Goal: Information Seeking & Learning: Check status

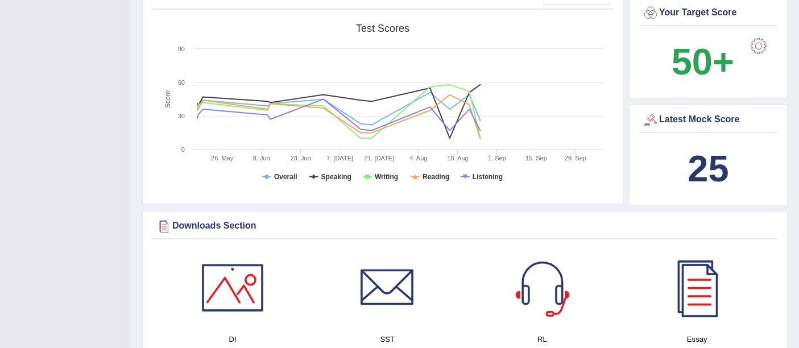
scroll to position [376, 0]
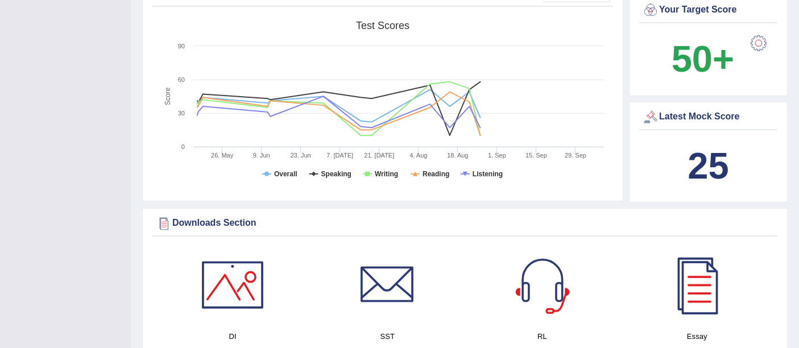
click at [449, 253] on link at bounding box center [386, 285] width 143 height 80
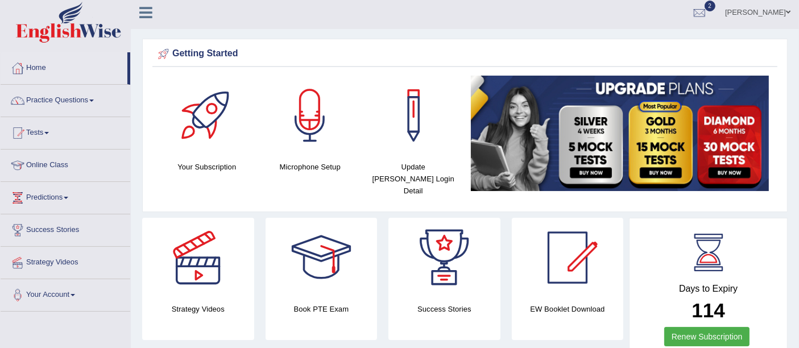
scroll to position [0, 0]
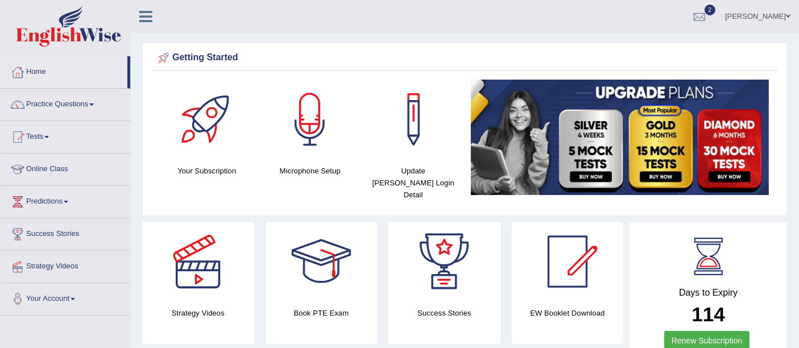
click at [49, 63] on link "Home" at bounding box center [64, 70] width 127 height 28
click at [45, 70] on link "Home" at bounding box center [64, 70] width 127 height 28
click at [42, 71] on link "Home" at bounding box center [64, 70] width 127 height 28
click at [42, 68] on link "Home" at bounding box center [64, 70] width 127 height 28
click at [48, 66] on link "Home" at bounding box center [64, 70] width 127 height 28
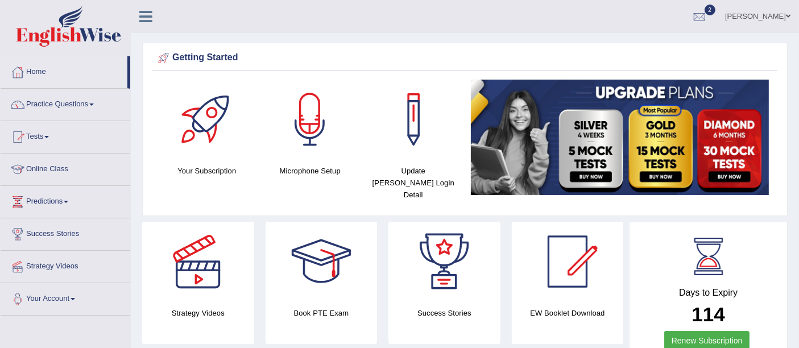
click at [48, 66] on link "Home" at bounding box center [64, 70] width 127 height 28
click at [40, 72] on link "Home" at bounding box center [64, 70] width 127 height 28
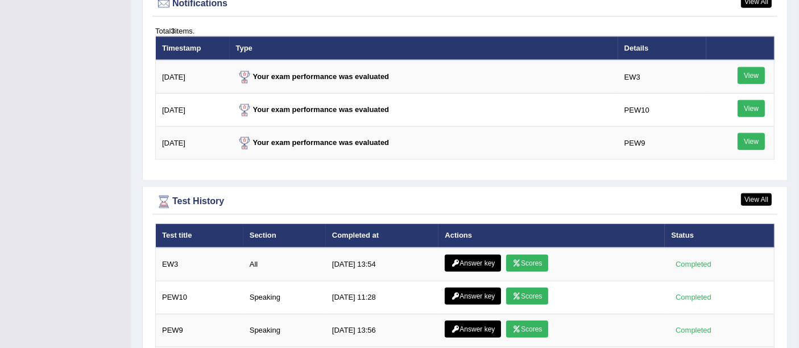
scroll to position [1549, 0]
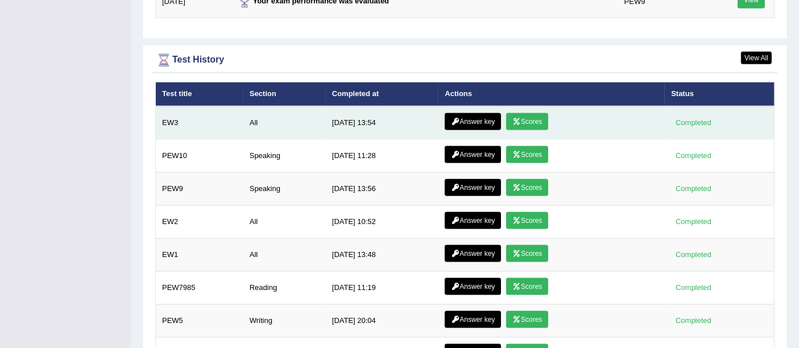
click at [534, 113] on link "Scores" at bounding box center [527, 121] width 42 height 17
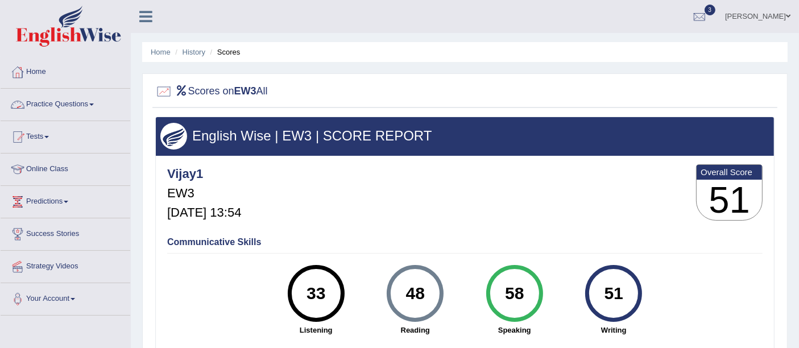
click at [45, 73] on link "Home" at bounding box center [66, 70] width 130 height 28
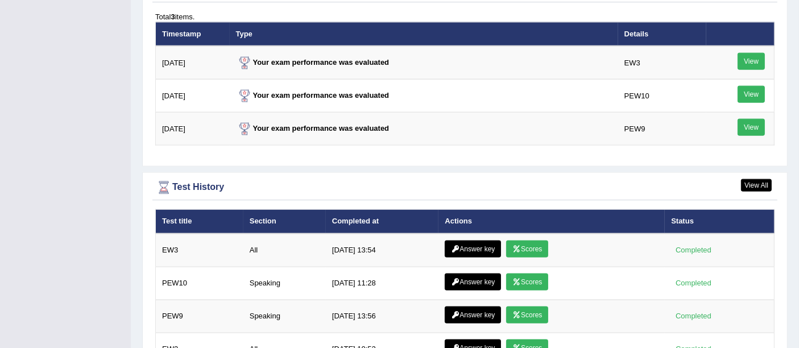
scroll to position [1423, 0]
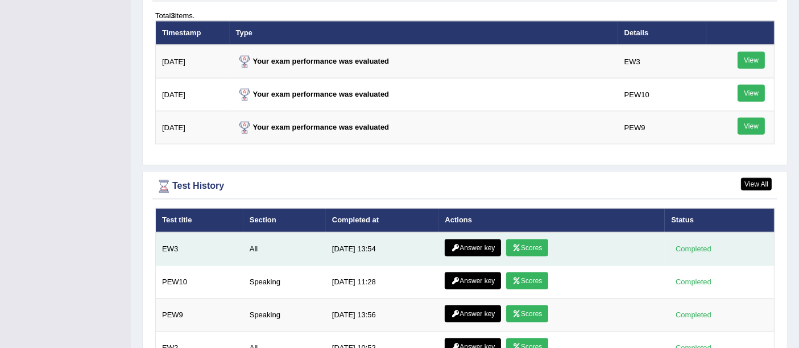
click at [484, 239] on link "Answer key" at bounding box center [472, 247] width 56 height 17
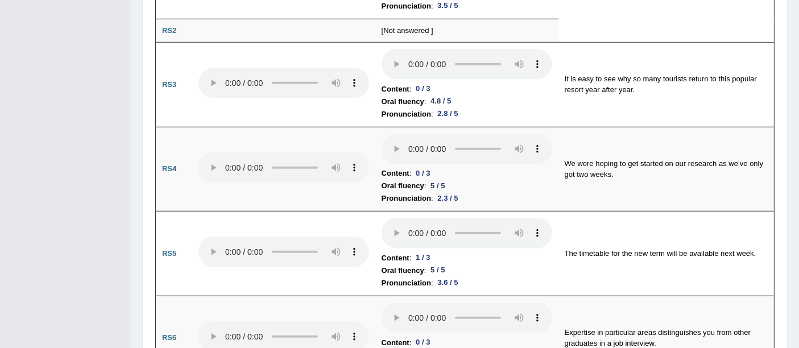
scroll to position [857, 0]
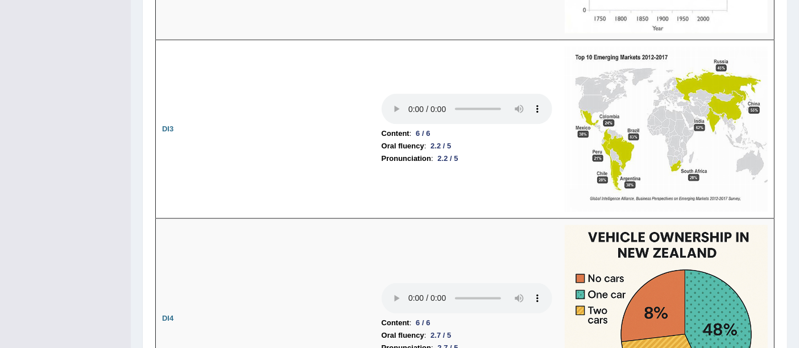
click at [673, 261] on img at bounding box center [665, 319] width 203 height 188
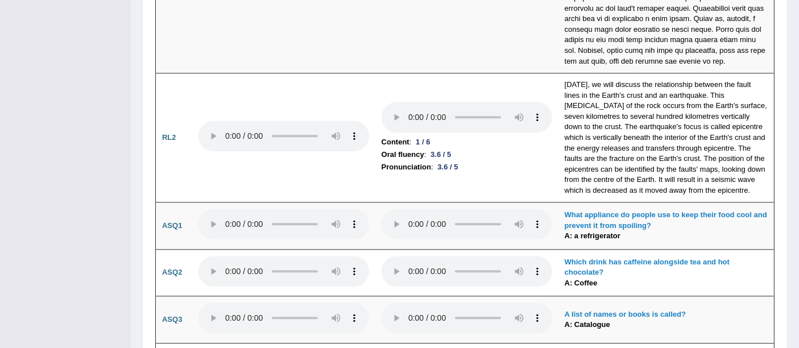
scroll to position [2721, 0]
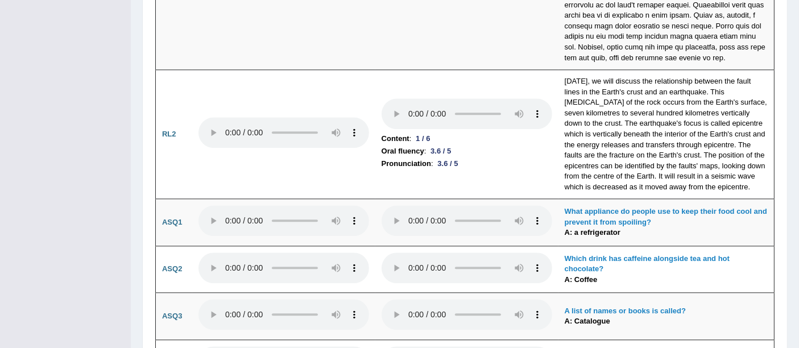
click at [677, 306] on b "A list of names or books is called?" at bounding box center [624, 310] width 121 height 9
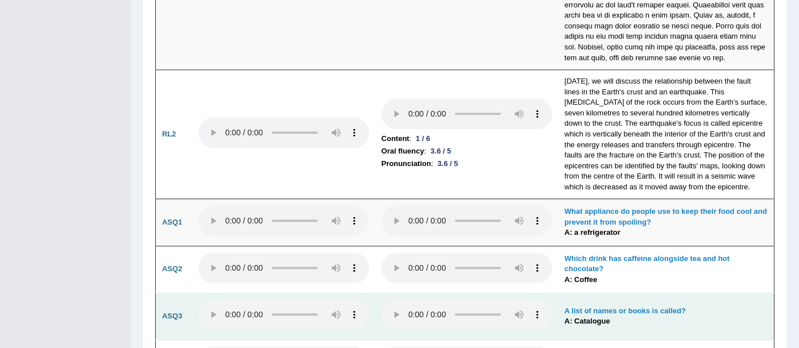
click at [677, 306] on b "A list of names or books is called?" at bounding box center [624, 310] width 121 height 9
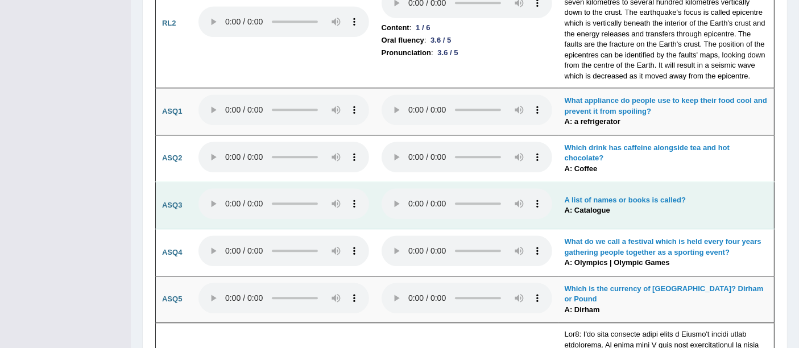
scroll to position [2833, 0]
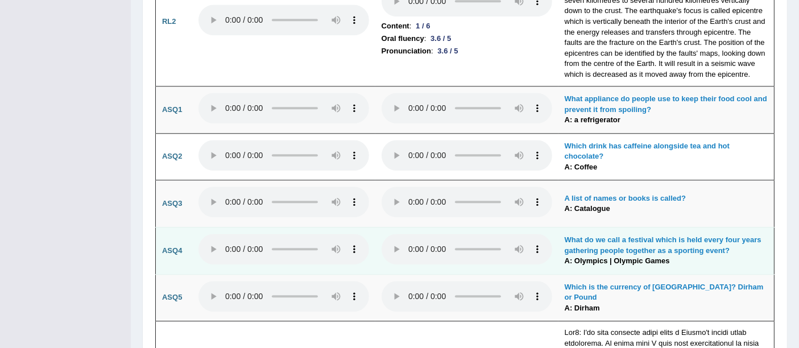
click at [662, 235] on b "What do we call a festival which is held every four years gathering people toge…" at bounding box center [662, 244] width 197 height 19
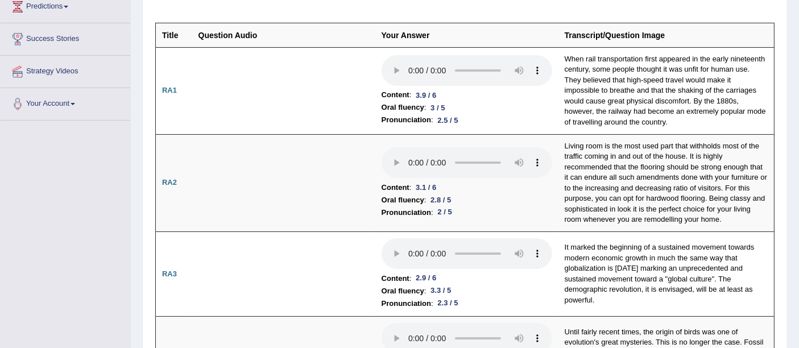
scroll to position [0, 0]
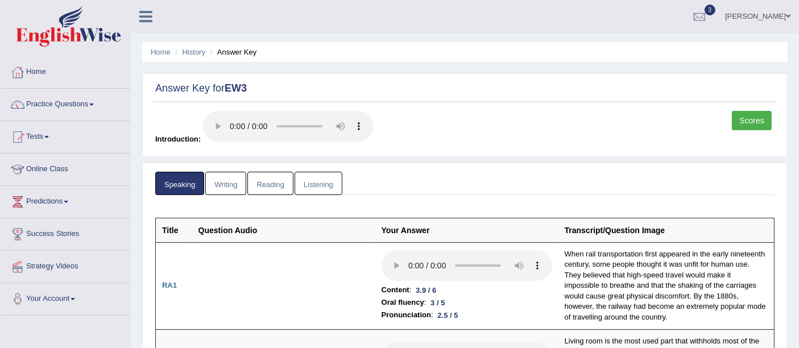
click at [242, 177] on link "Writing" at bounding box center [225, 183] width 41 height 23
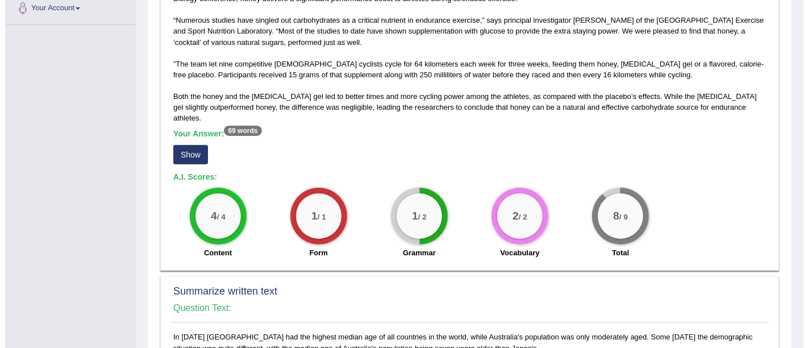
scroll to position [291, 0]
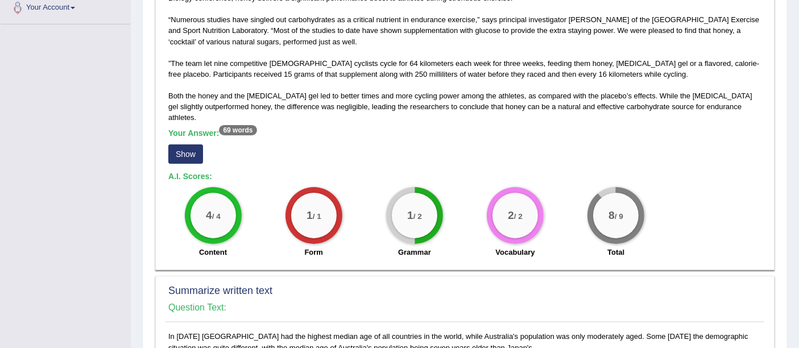
click at [196, 144] on button "Show" at bounding box center [185, 153] width 35 height 19
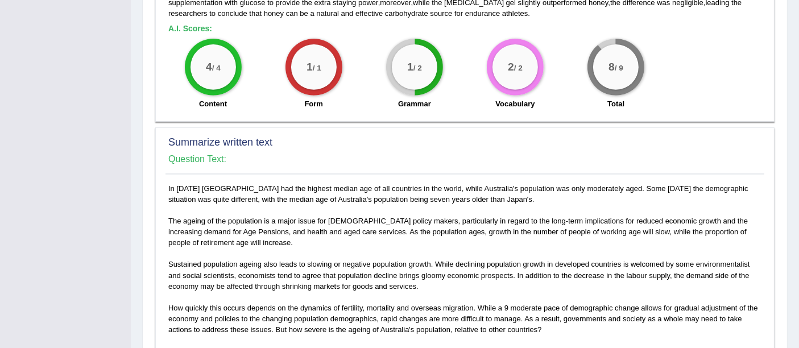
click at [675, 250] on div "In 2005 Japan had the highest median age of all countries in the world, while A…" at bounding box center [464, 345] width 598 height 325
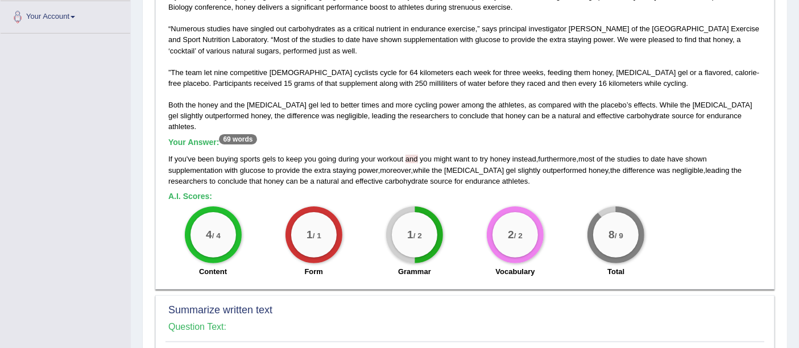
scroll to position [281, 0]
click at [677, 322] on h4 "Question Text:" at bounding box center [464, 327] width 593 height 10
click at [735, 209] on div "4 / 4 Content 1 / 1 Form 1 / 2 Grammar 2 / 2 Vocabulary 8 / 9 Total" at bounding box center [465, 243] width 604 height 73
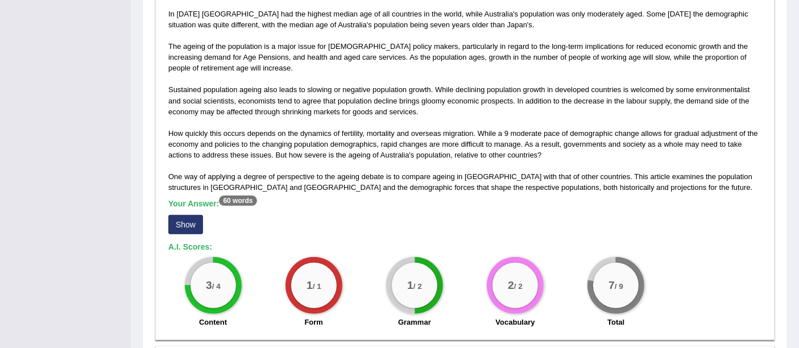
scroll to position [623, 0]
click at [182, 215] on button "Show" at bounding box center [185, 224] width 35 height 19
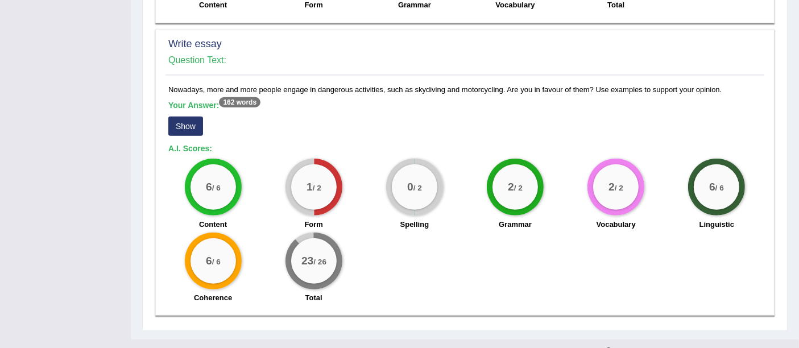
scroll to position [952, 0]
click at [191, 120] on button "Show" at bounding box center [185, 125] width 35 height 19
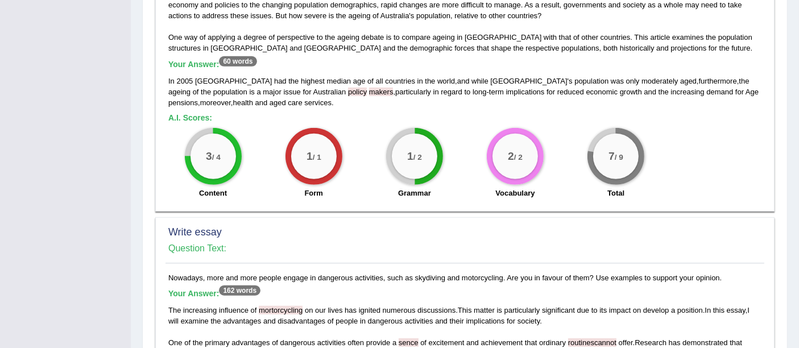
scroll to position [761, 0]
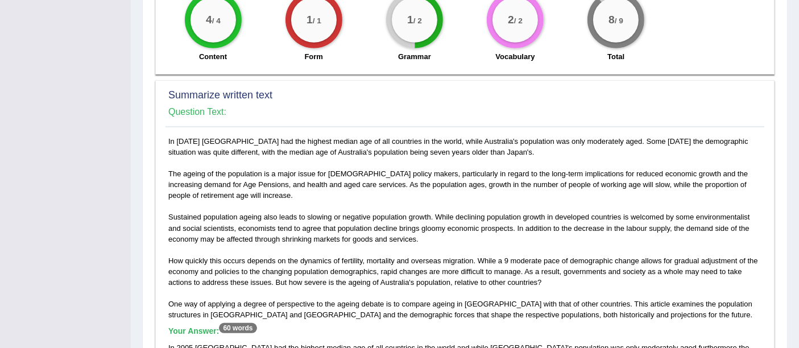
click at [655, 326] on h5 "Your Answer: 60 words" at bounding box center [464, 331] width 593 height 10
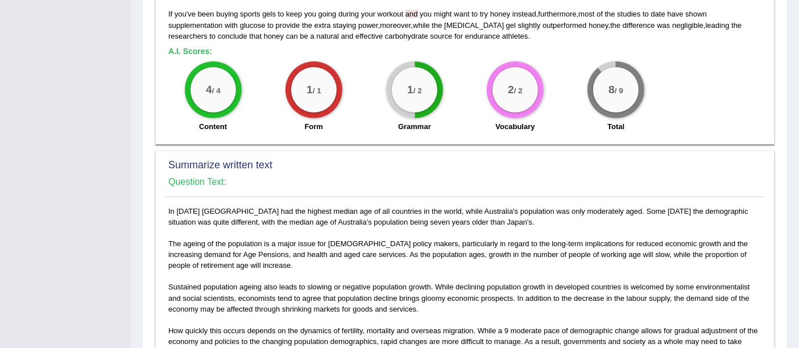
scroll to position [422, 0]
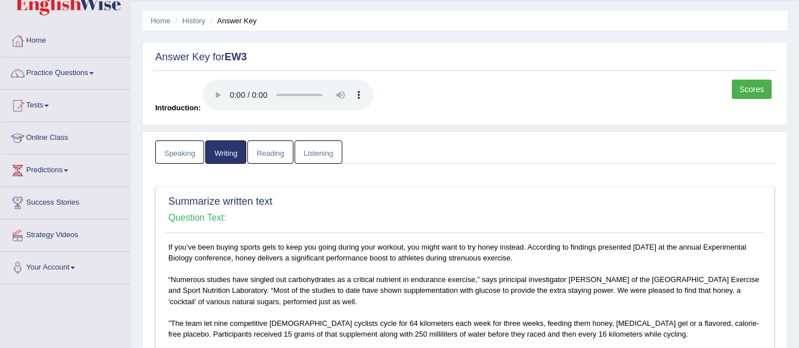
scroll to position [12, 0]
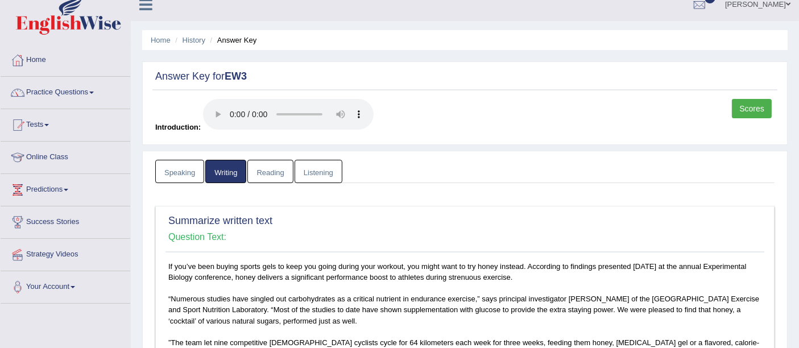
click at [273, 173] on link "Reading" at bounding box center [269, 171] width 45 height 23
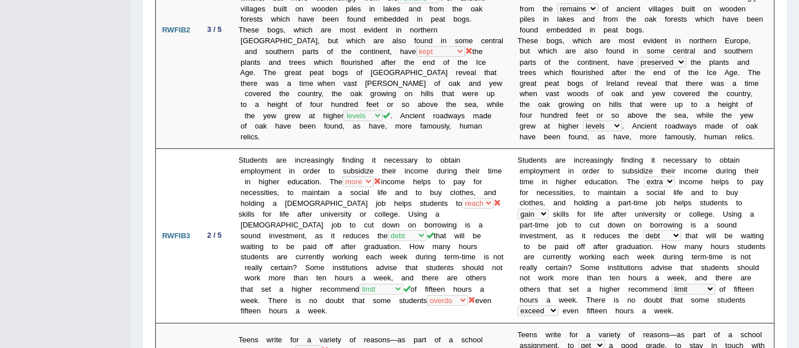
scroll to position [569, 0]
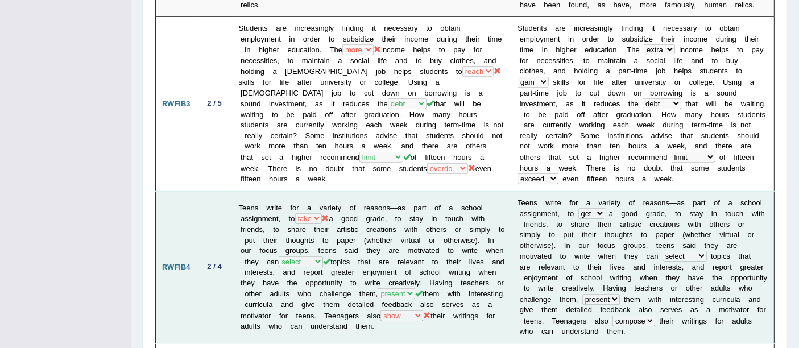
click at [703, 317] on b "s" at bounding box center [705, 321] width 4 height 9
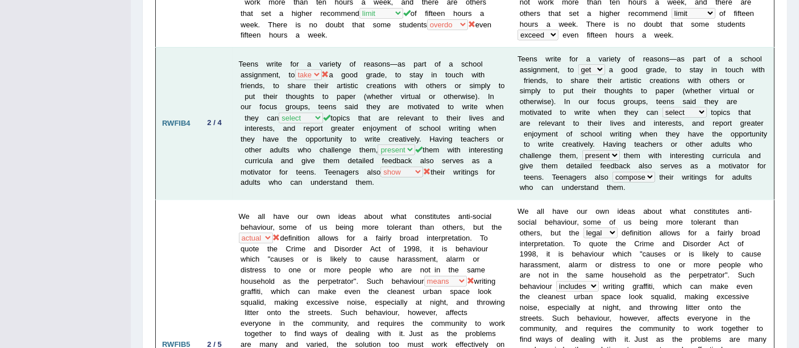
scroll to position [845, 0]
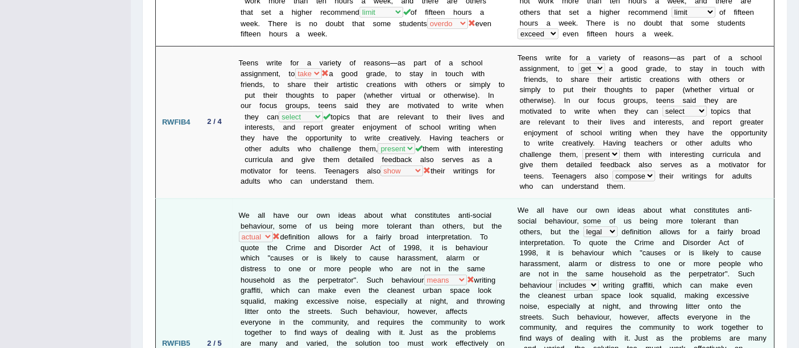
click at [531, 334] on b "d" at bounding box center [529, 338] width 4 height 9
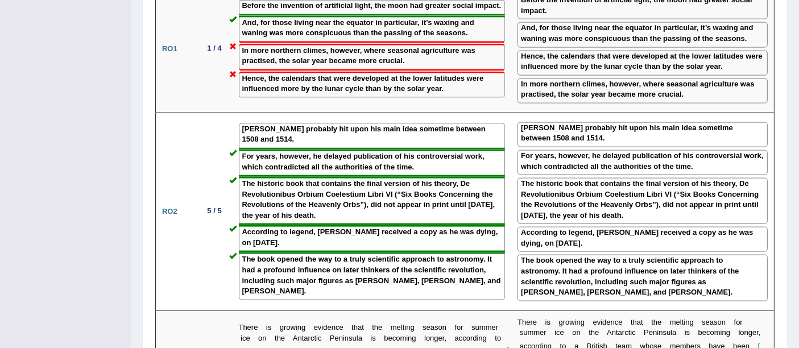
scroll to position [1607, 0]
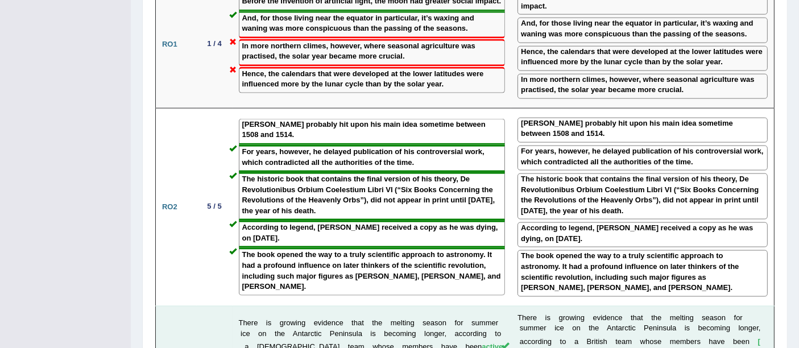
click at [676, 323] on b at bounding box center [678, 327] width 4 height 9
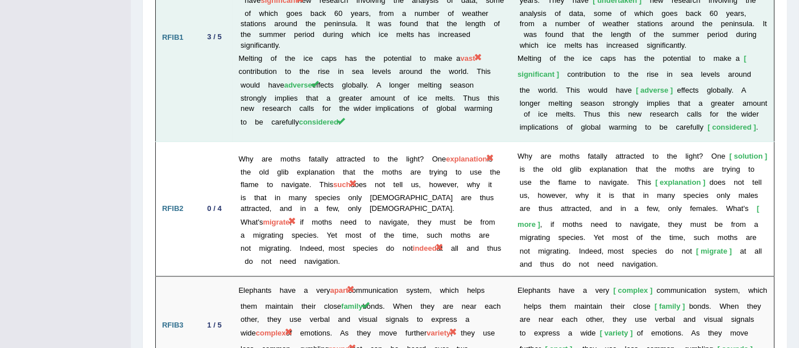
scroll to position [1983, 0]
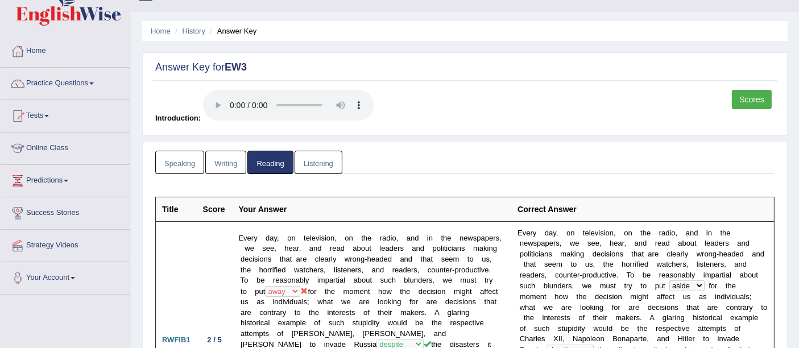
scroll to position [0, 0]
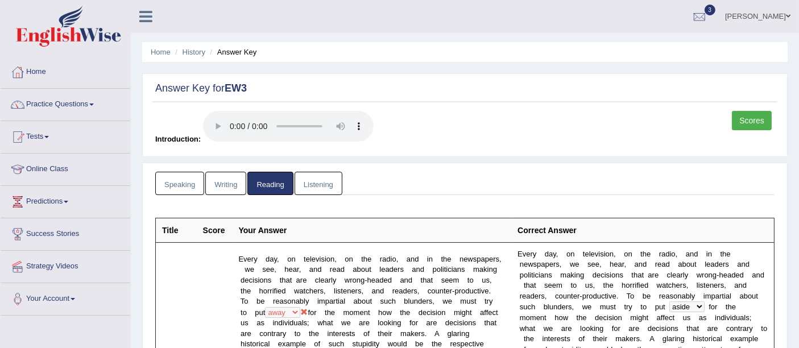
click at [325, 193] on link "Listening" at bounding box center [318, 183] width 48 height 23
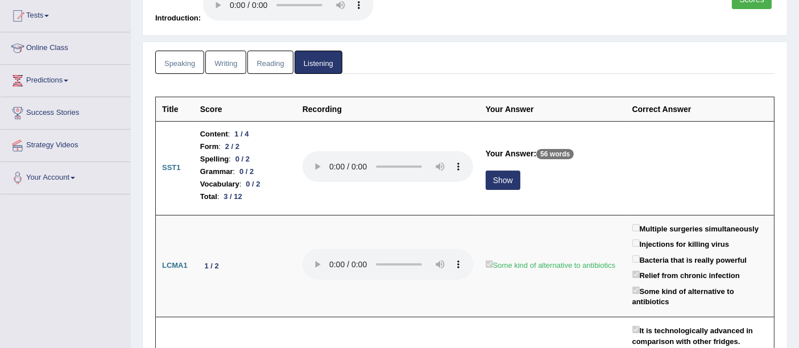
scroll to position [122, 0]
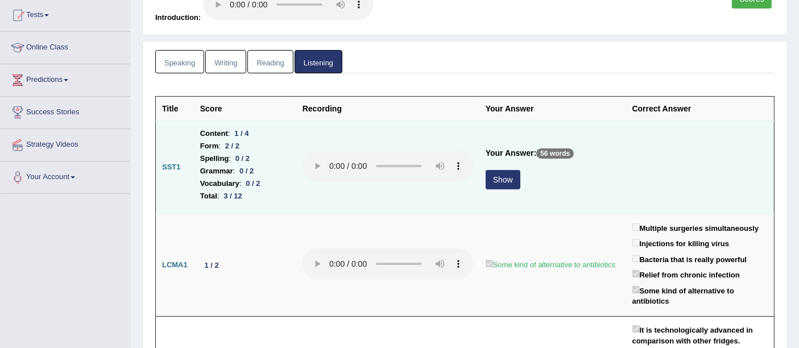
click at [503, 180] on button "Show" at bounding box center [502, 179] width 35 height 19
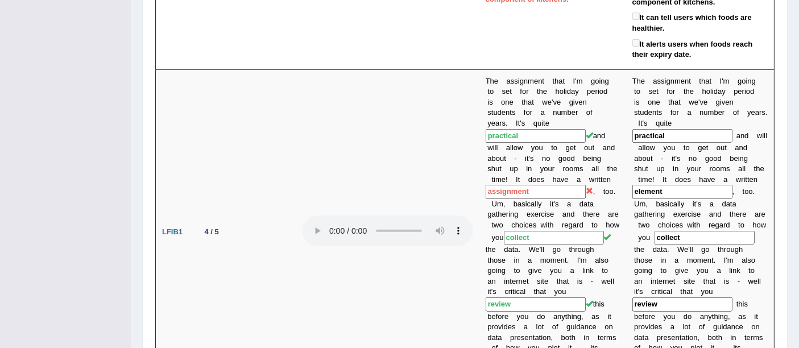
scroll to position [639, 0]
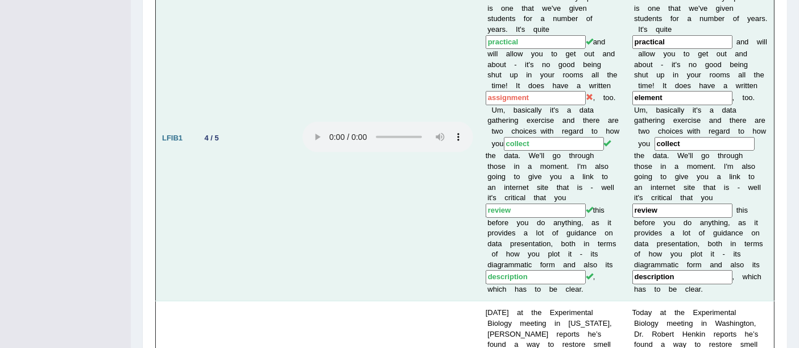
click at [717, 239] on b "t" at bounding box center [717, 243] width 2 height 9
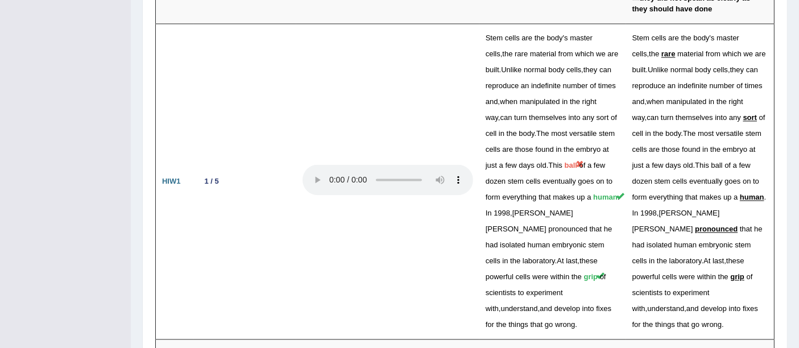
scroll to position [2416, 0]
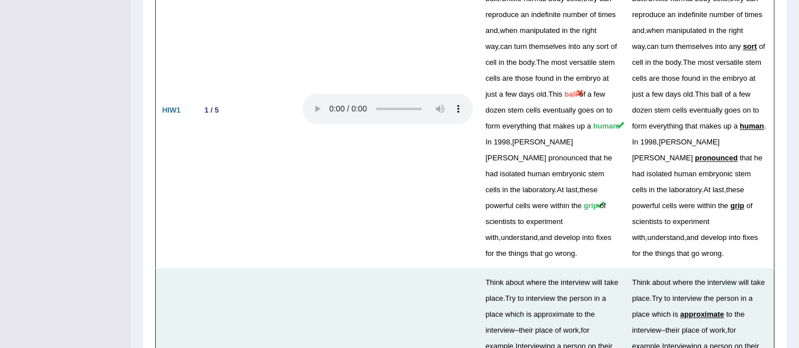
click at [724, 294] on span "person" at bounding box center [727, 298] width 23 height 9
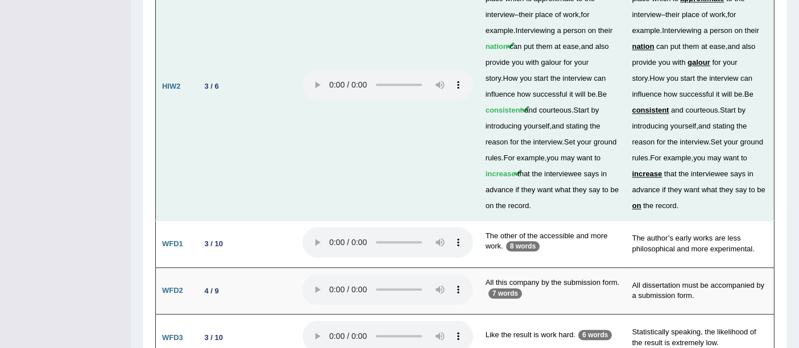
scroll to position [2799, 0]
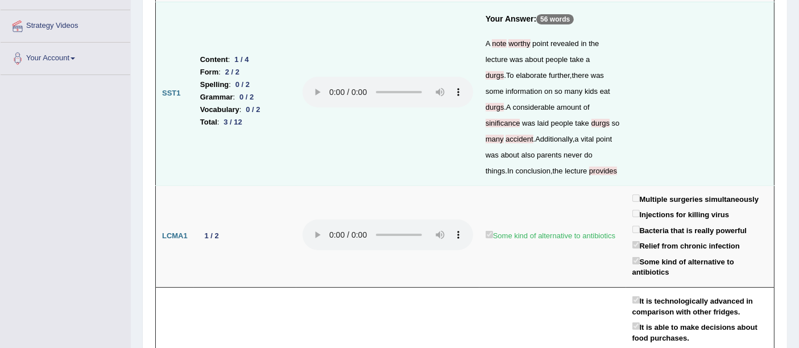
scroll to position [0, 0]
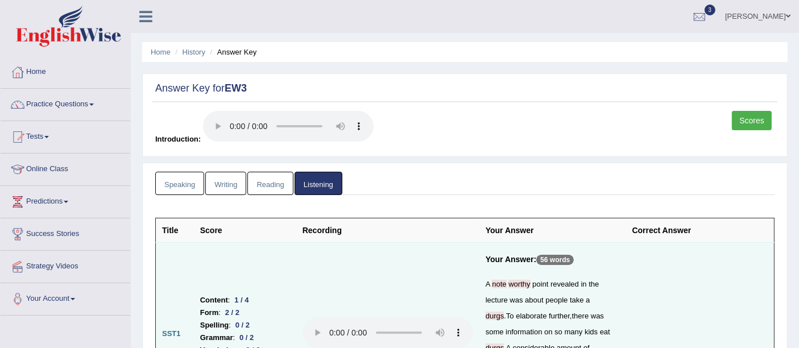
click at [755, 126] on link "Scores" at bounding box center [751, 120] width 40 height 19
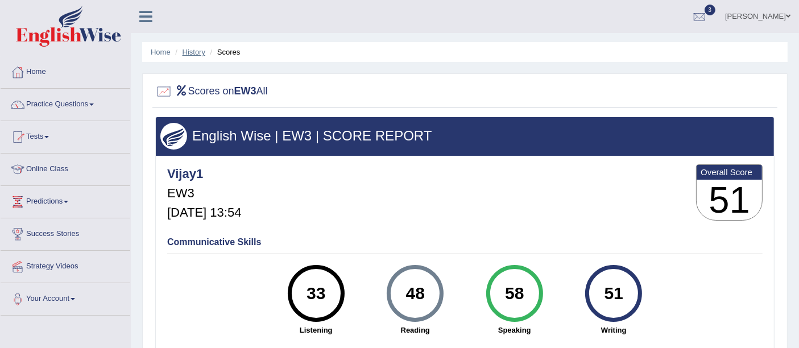
click at [195, 49] on link "History" at bounding box center [193, 52] width 23 height 9
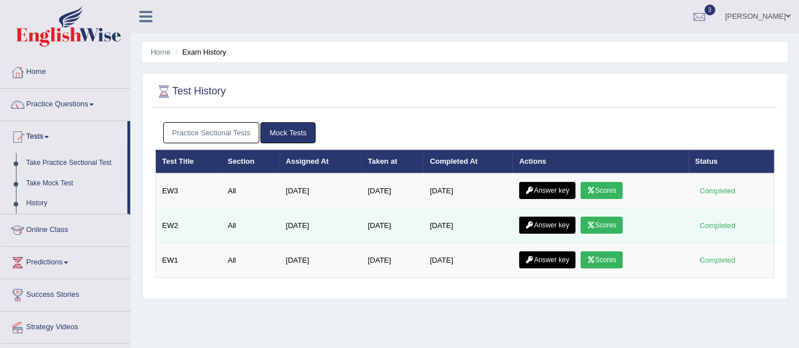
click at [613, 227] on link "Scores" at bounding box center [601, 225] width 42 height 17
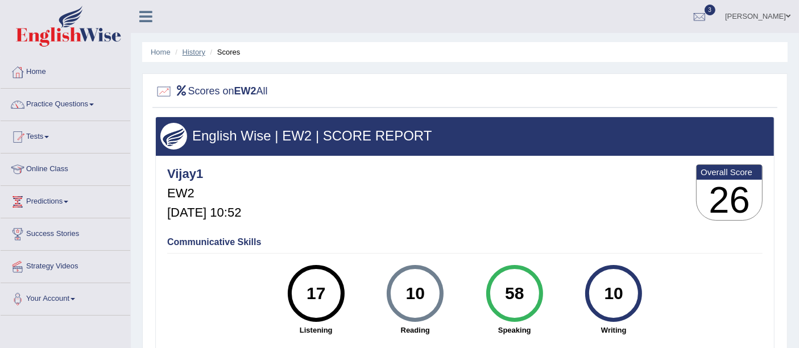
click at [201, 51] on link "History" at bounding box center [193, 52] width 23 height 9
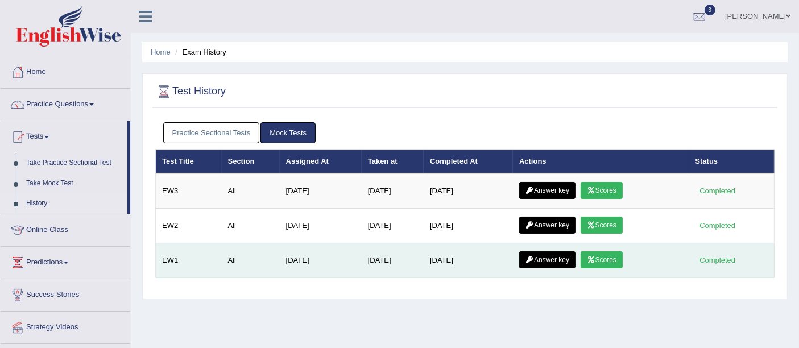
click at [605, 251] on link "Scores" at bounding box center [601, 259] width 42 height 17
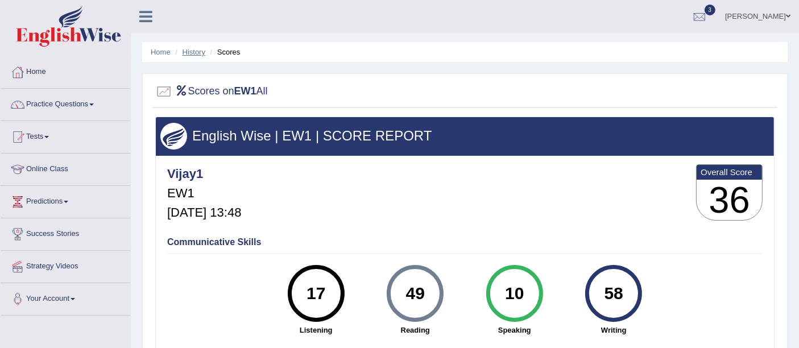
click at [186, 48] on link "History" at bounding box center [193, 52] width 23 height 9
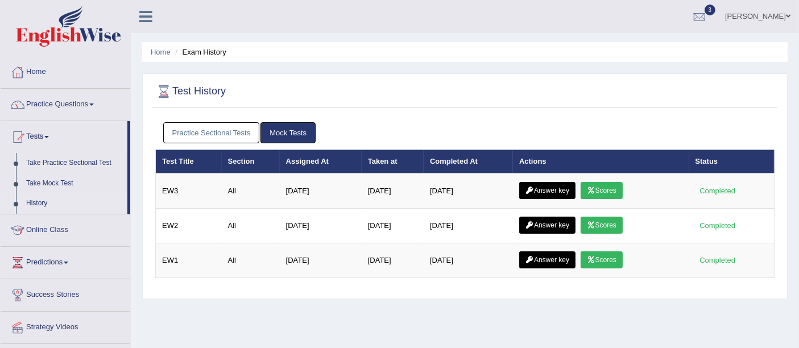
click at [190, 135] on link "Practice Sectional Tests" at bounding box center [211, 132] width 97 height 21
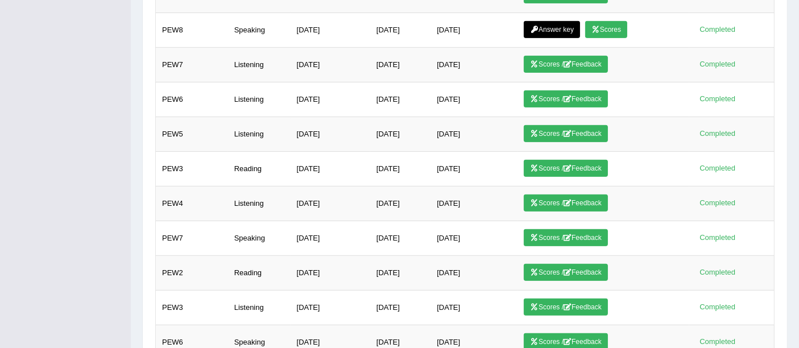
scroll to position [542, 0]
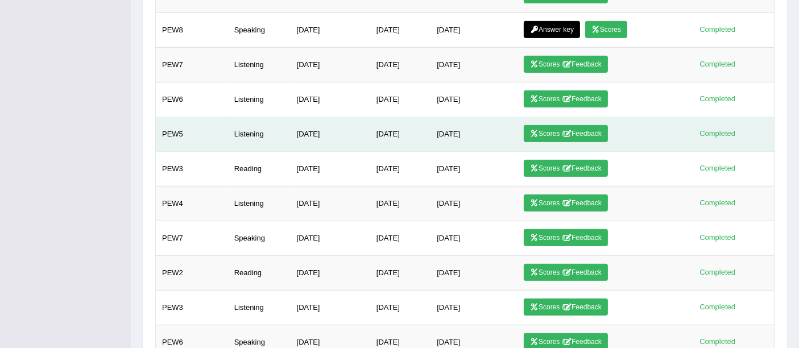
click at [571, 130] on icon at bounding box center [567, 133] width 8 height 7
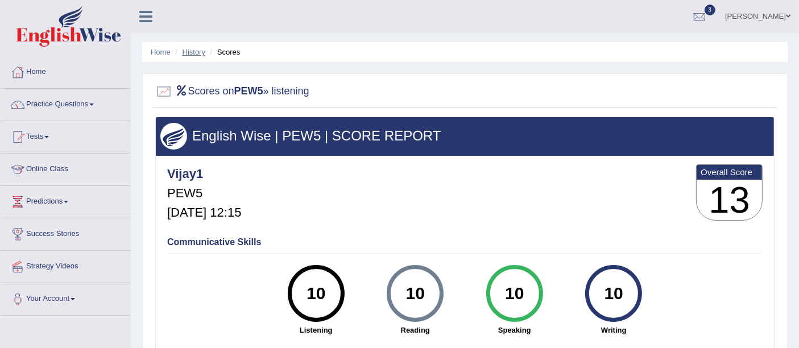
click at [191, 52] on link "History" at bounding box center [193, 52] width 23 height 9
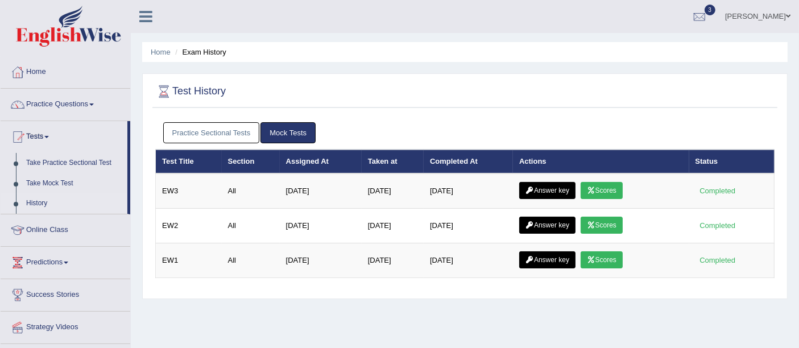
click at [223, 133] on link "Practice Sectional Tests" at bounding box center [211, 132] width 97 height 21
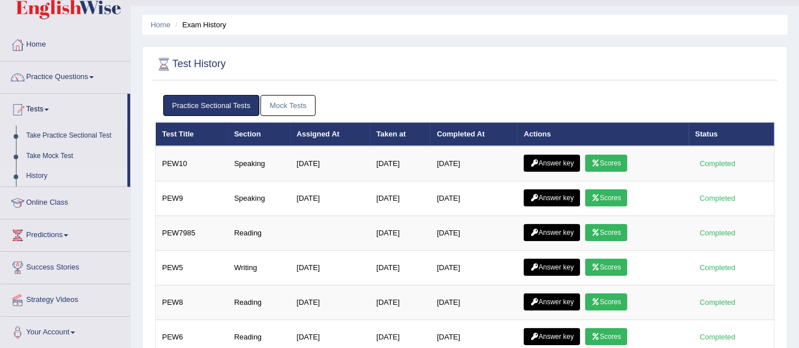
scroll to position [31, 0]
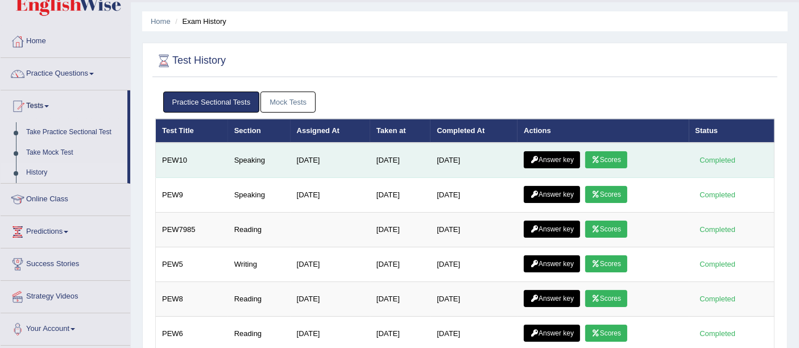
click at [600, 159] on icon at bounding box center [595, 159] width 9 height 7
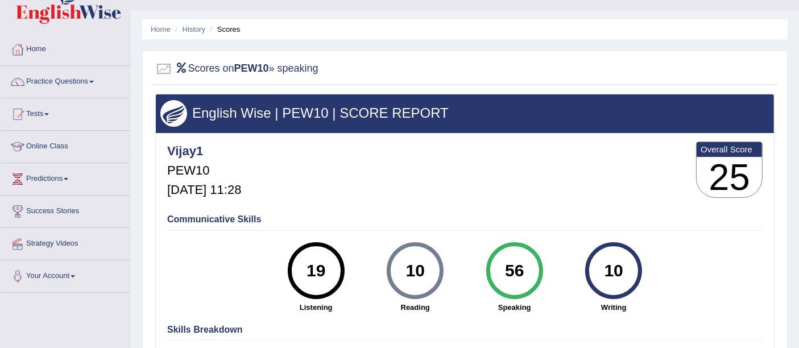
scroll to position [29, 0]
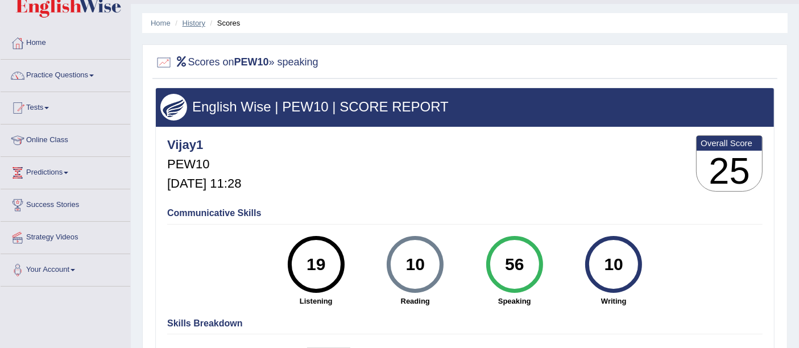
click at [199, 26] on link "History" at bounding box center [193, 23] width 23 height 9
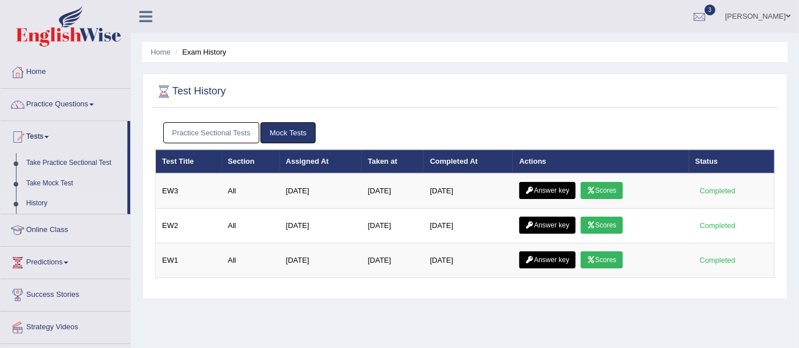
click at [239, 135] on link "Practice Sectional Tests" at bounding box center [211, 132] width 97 height 21
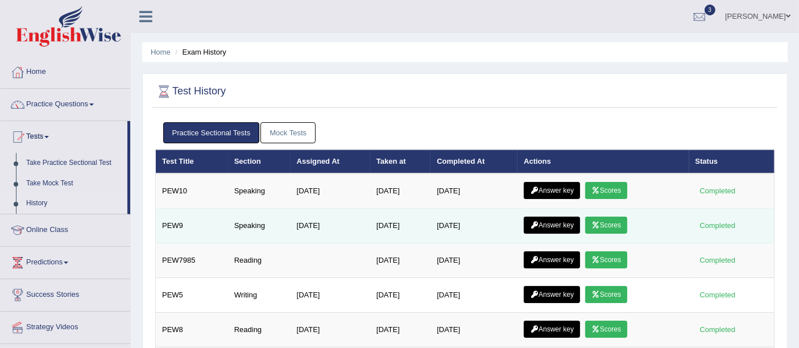
click at [624, 224] on link "Scores" at bounding box center [606, 225] width 42 height 17
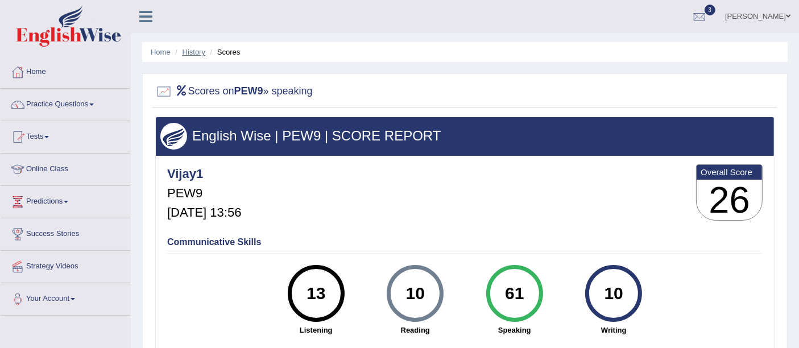
click at [188, 55] on link "History" at bounding box center [193, 52] width 23 height 9
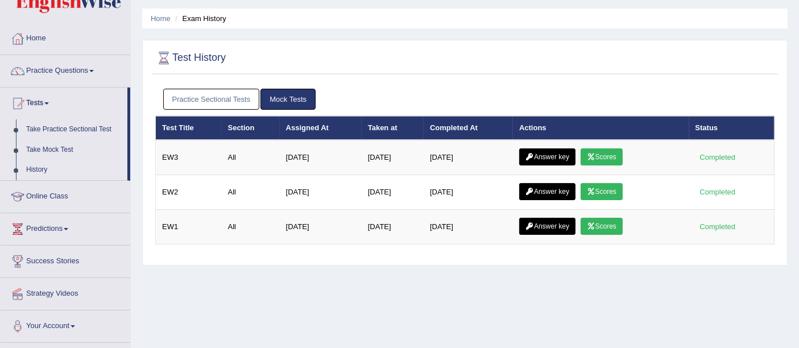
scroll to position [35, 0]
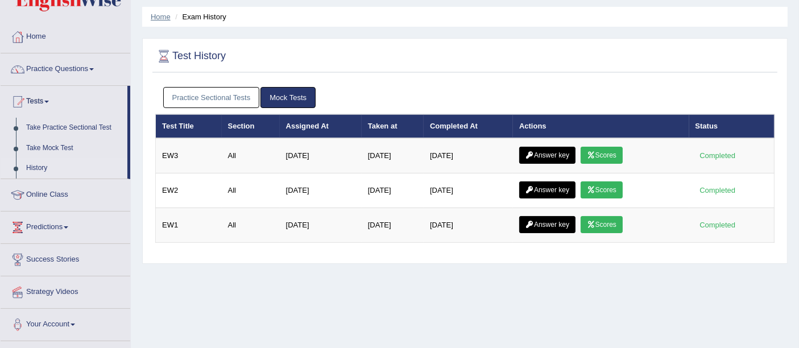
click at [151, 19] on link "Home" at bounding box center [161, 17] width 20 height 9
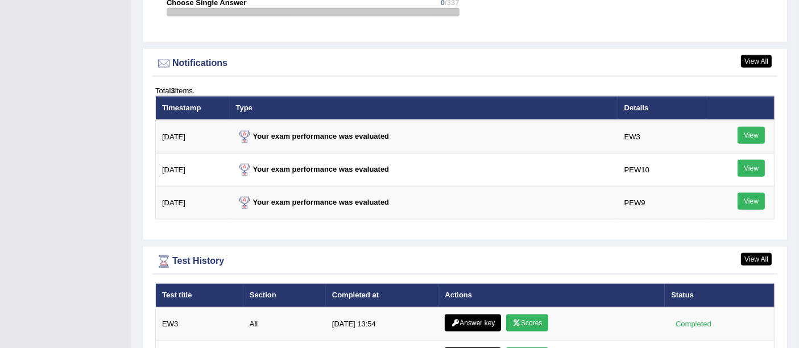
scroll to position [1604, 0]
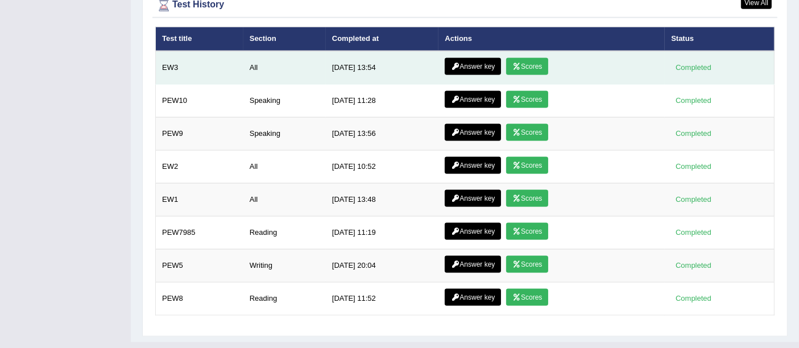
click at [539, 58] on link "Scores" at bounding box center [527, 66] width 42 height 17
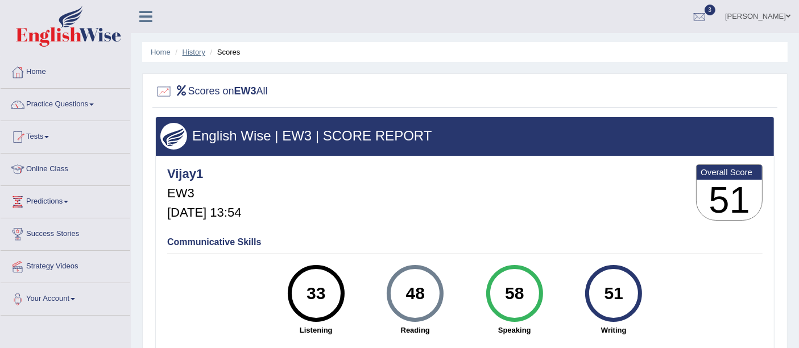
click at [186, 53] on link "History" at bounding box center [193, 52] width 23 height 9
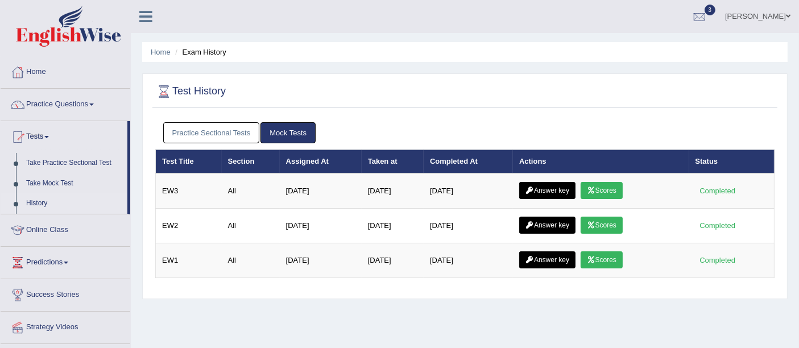
click at [152, 51] on link "Home" at bounding box center [161, 52] width 20 height 9
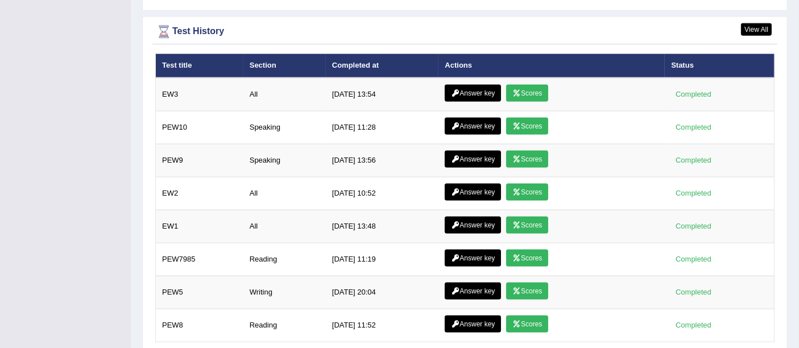
scroll to position [1604, 0]
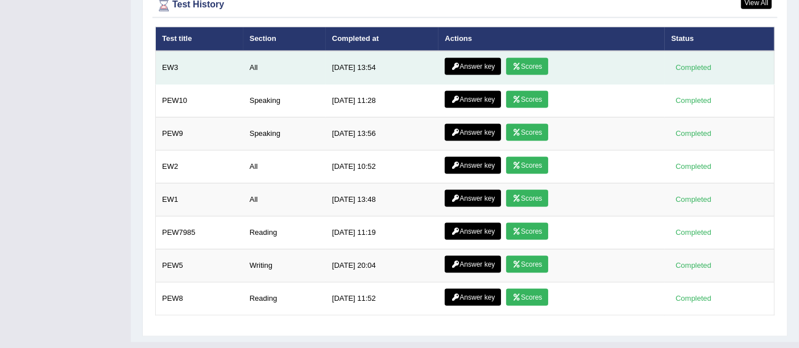
click at [531, 58] on link "Scores" at bounding box center [527, 66] width 42 height 17
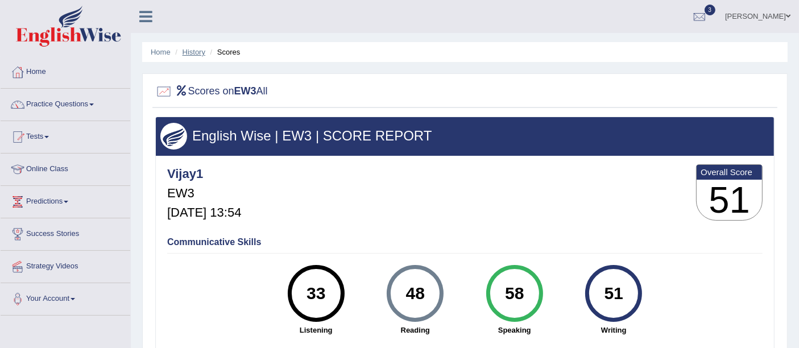
click at [188, 53] on link "History" at bounding box center [193, 52] width 23 height 9
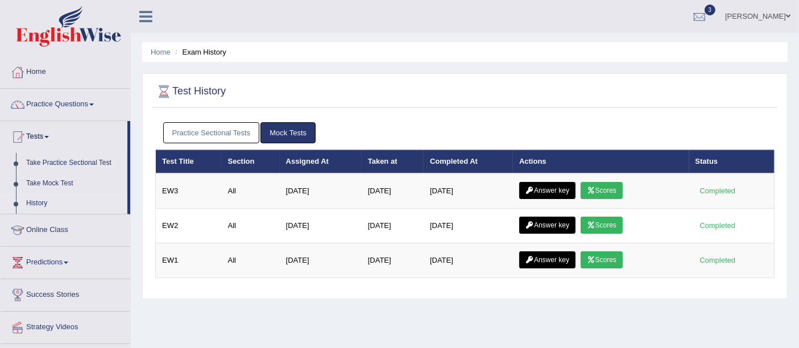
click at [212, 139] on link "Practice Sectional Tests" at bounding box center [211, 132] width 97 height 21
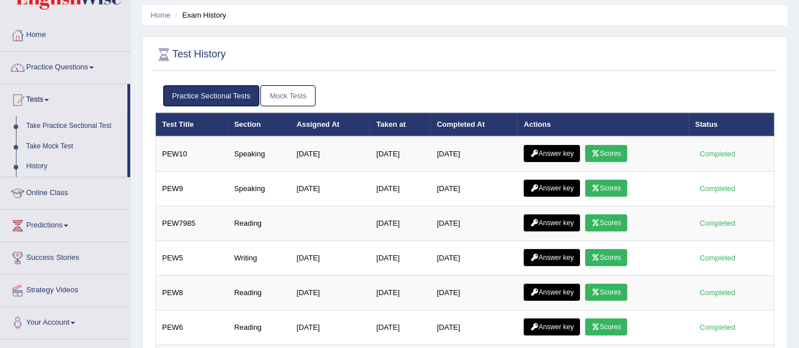
scroll to position [38, 0]
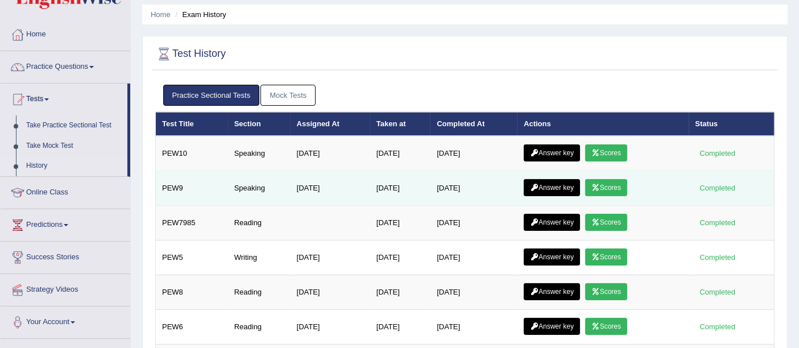
click at [600, 186] on icon at bounding box center [595, 187] width 9 height 7
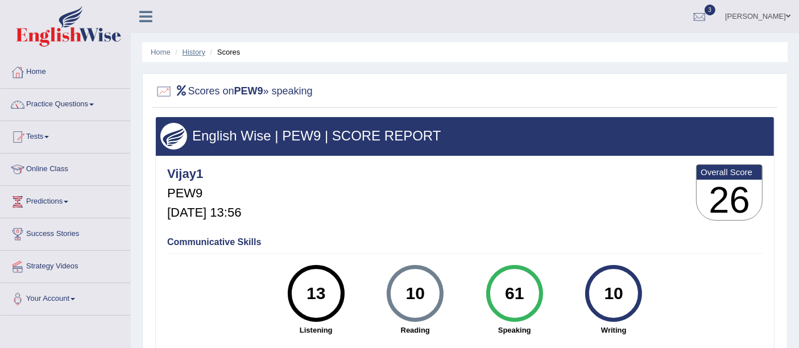
click at [188, 53] on link "History" at bounding box center [193, 52] width 23 height 9
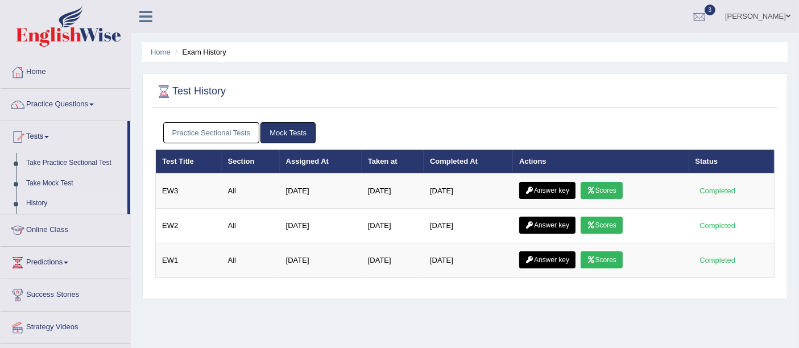
click at [205, 130] on link "Practice Sectional Tests" at bounding box center [211, 132] width 97 height 21
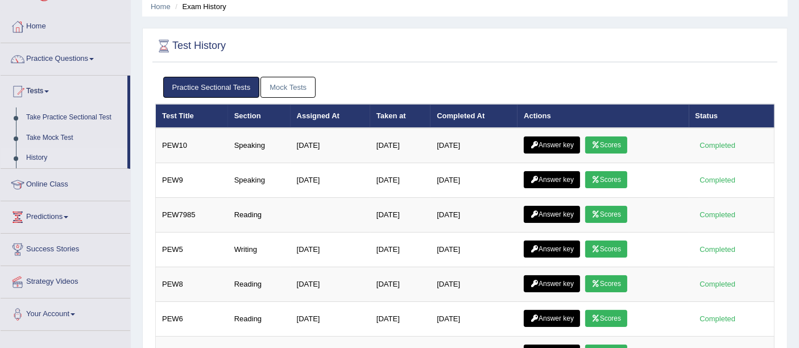
scroll to position [84, 0]
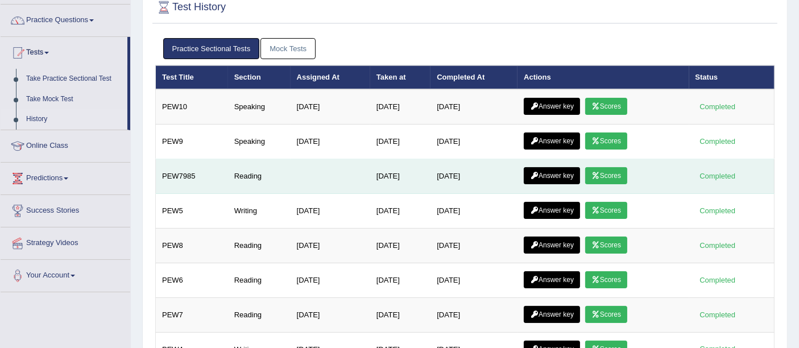
click at [600, 173] on icon at bounding box center [595, 175] width 9 height 7
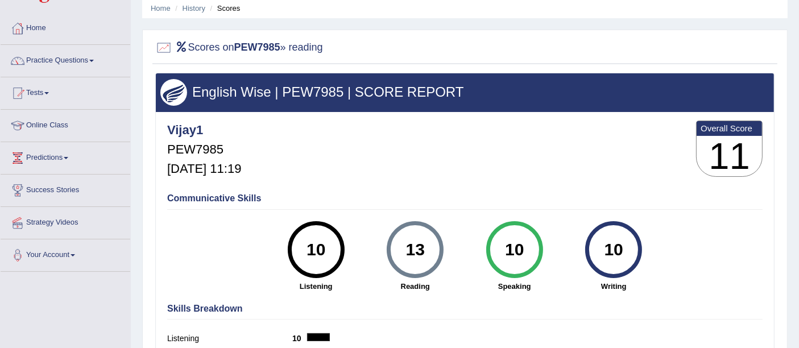
scroll to position [44, 0]
click at [187, 10] on link "History" at bounding box center [193, 8] width 23 height 9
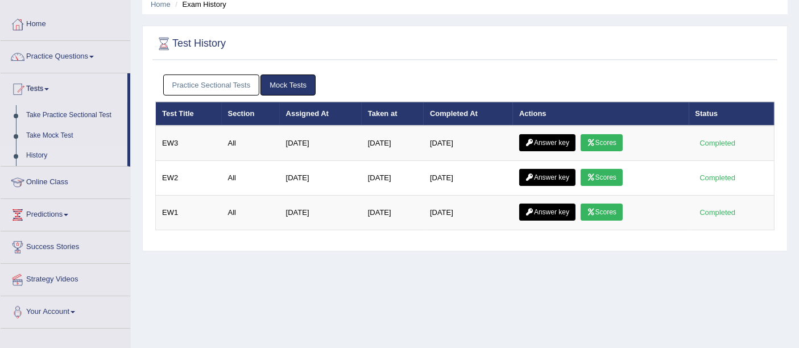
scroll to position [48, 0]
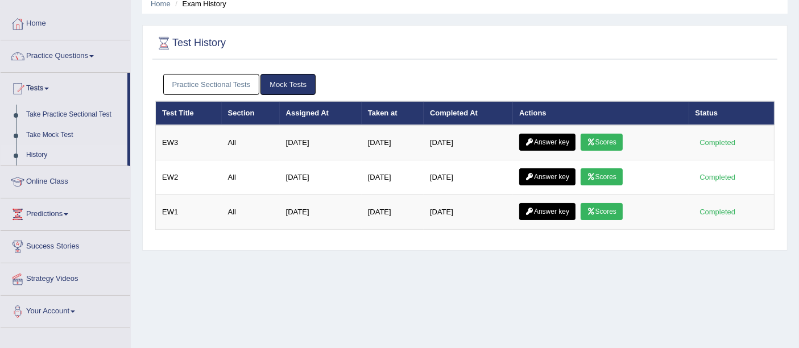
click at [206, 84] on link "Practice Sectional Tests" at bounding box center [211, 84] width 97 height 21
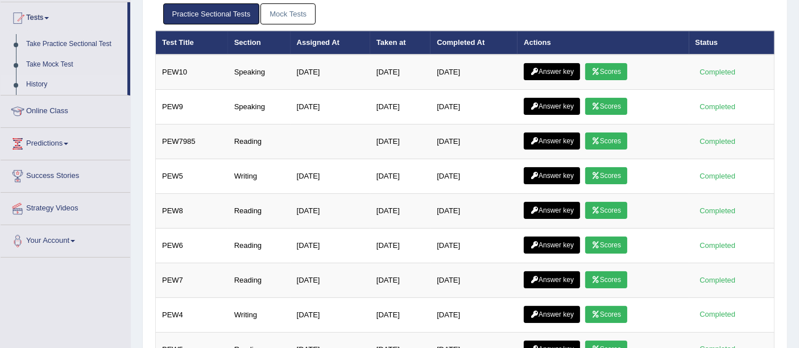
scroll to position [120, 0]
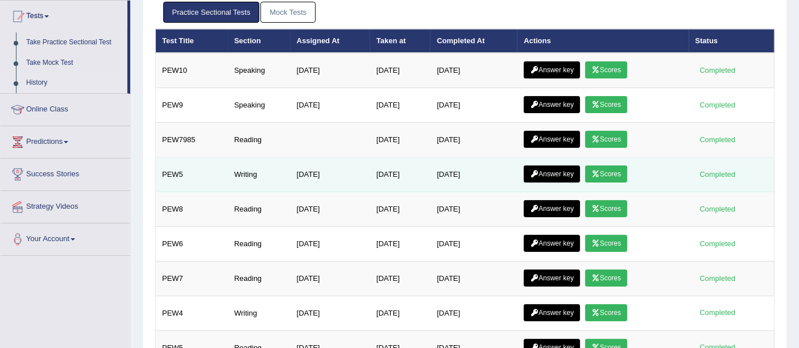
click at [600, 171] on icon at bounding box center [595, 174] width 9 height 7
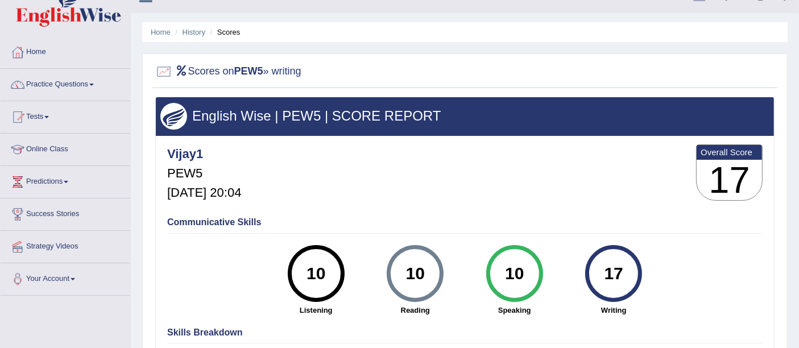
scroll to position [18, 0]
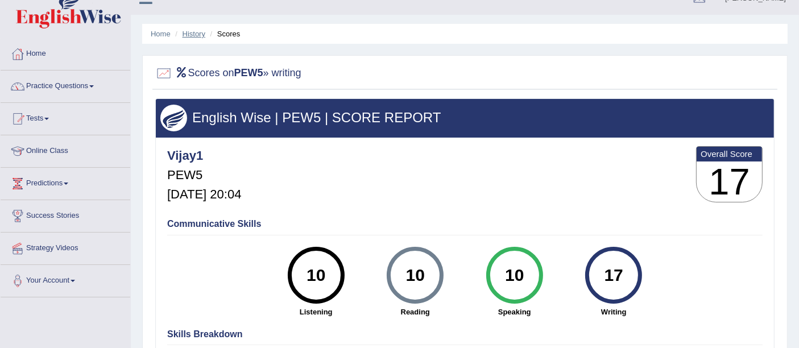
click at [187, 34] on link "History" at bounding box center [193, 34] width 23 height 9
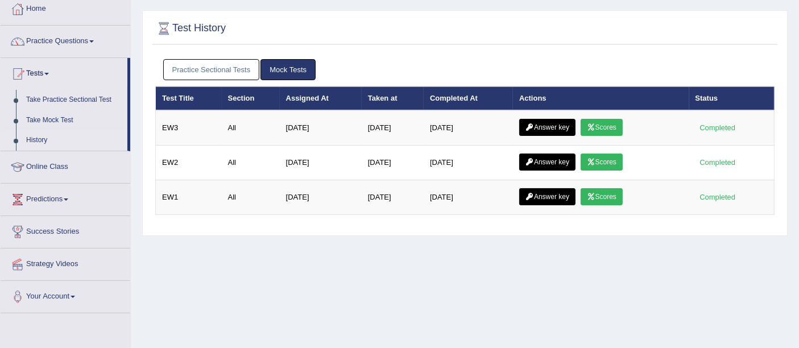
click at [207, 74] on link "Practice Sectional Tests" at bounding box center [211, 69] width 97 height 21
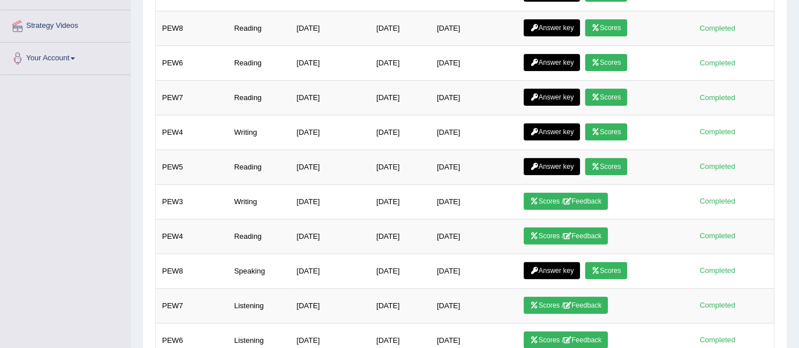
scroll to position [308, 0]
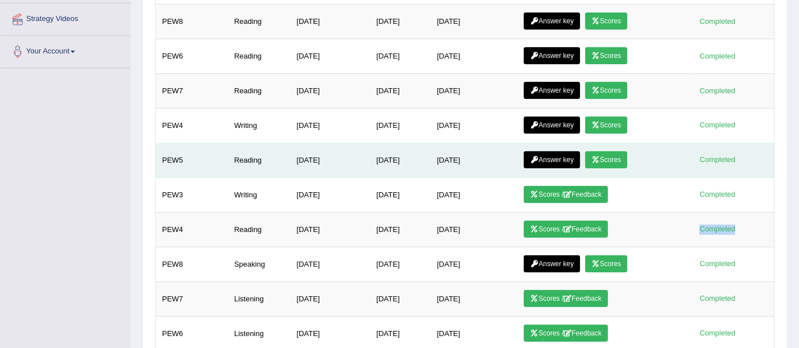
click at [717, 169] on td "Completed" at bounding box center [731, 160] width 85 height 35
click at [613, 155] on link "Scores" at bounding box center [606, 159] width 42 height 17
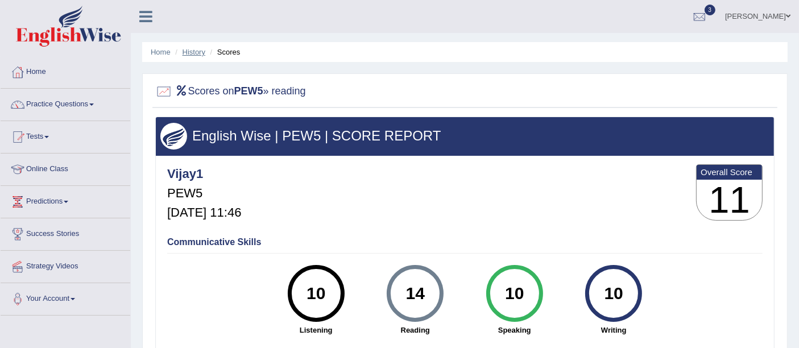
click at [186, 50] on link "History" at bounding box center [193, 52] width 23 height 9
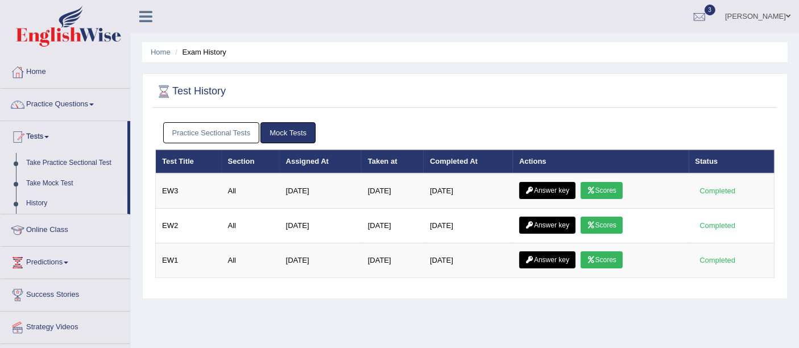
click at [201, 130] on link "Practice Sectional Tests" at bounding box center [211, 132] width 97 height 21
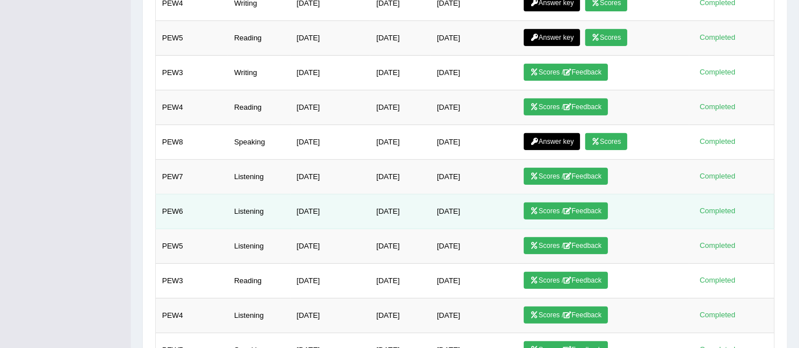
click at [674, 219] on td "Scores / Feedback" at bounding box center [602, 211] width 171 height 35
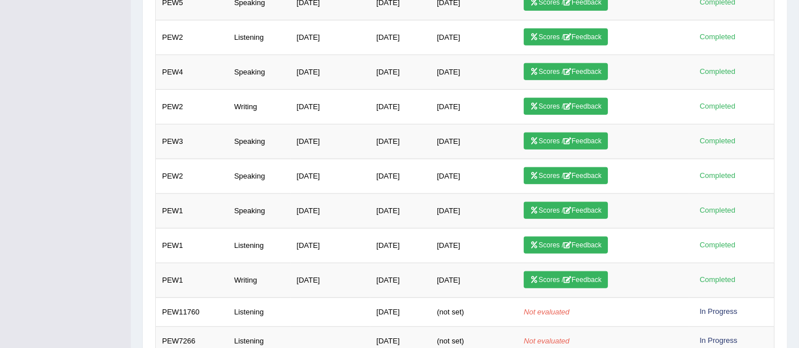
scroll to position [997, 0]
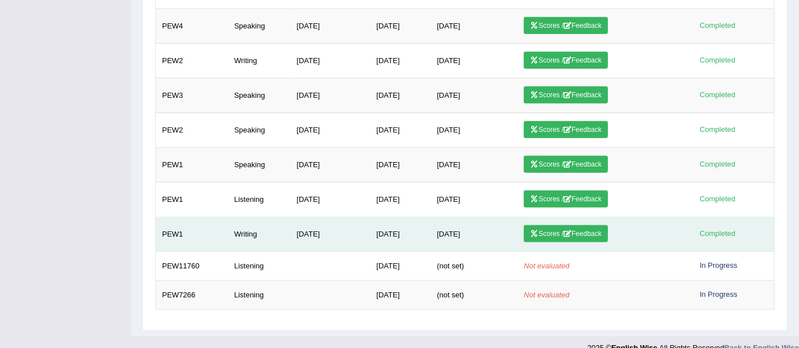
click at [590, 225] on link "Scores / Feedback" at bounding box center [565, 233] width 84 height 17
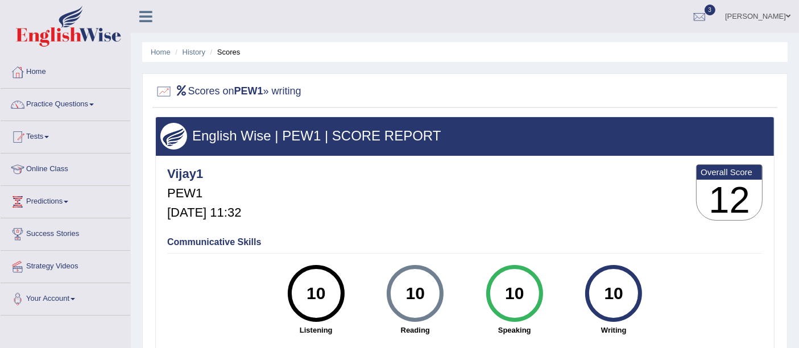
click at [671, 216] on div "Vijay1 PEW1 Feb 25, 2025, 11:32 Overall Score 12" at bounding box center [464, 195] width 601 height 68
click at [188, 49] on link "History" at bounding box center [193, 52] width 23 height 9
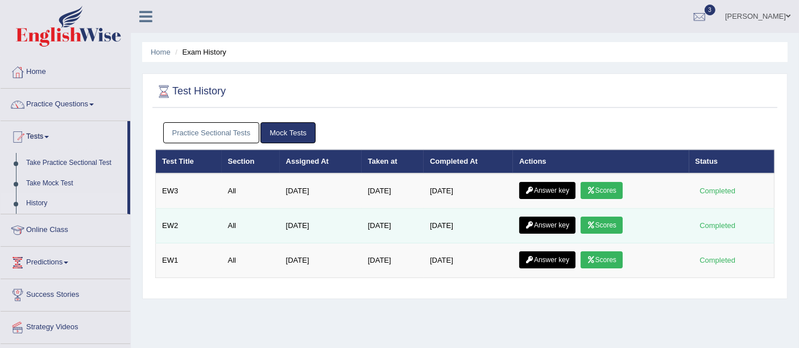
click at [683, 239] on td "Answer key Scores" at bounding box center [601, 226] width 176 height 35
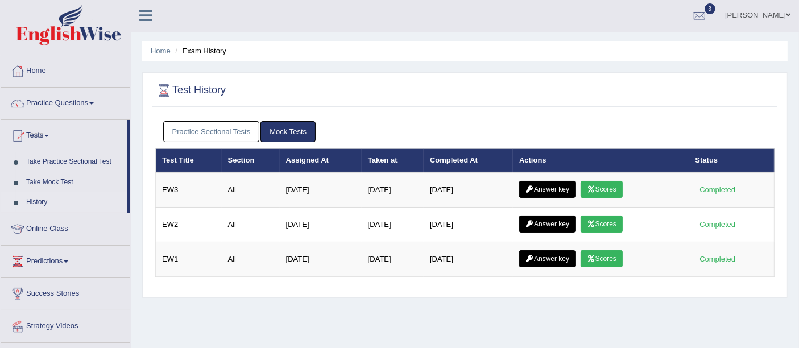
click at [206, 128] on link "Practice Sectional Tests" at bounding box center [211, 131] width 97 height 21
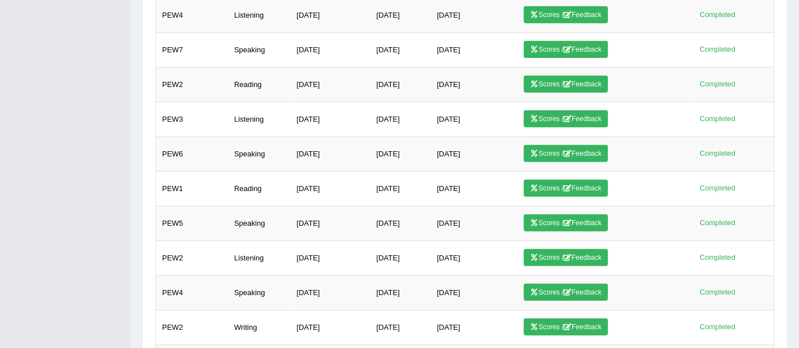
scroll to position [997, 0]
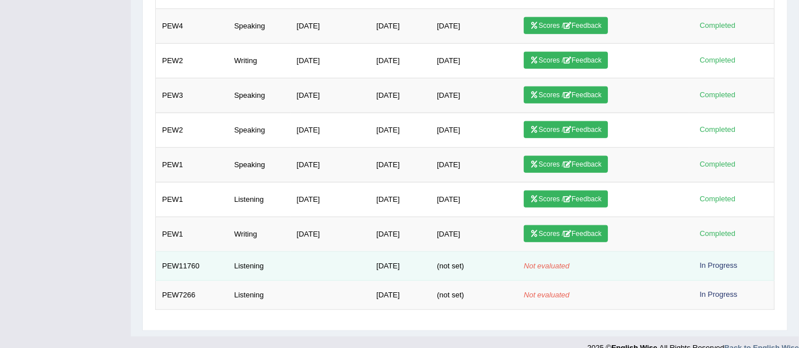
click at [569, 261] on em "Not evaluated" at bounding box center [545, 265] width 45 height 9
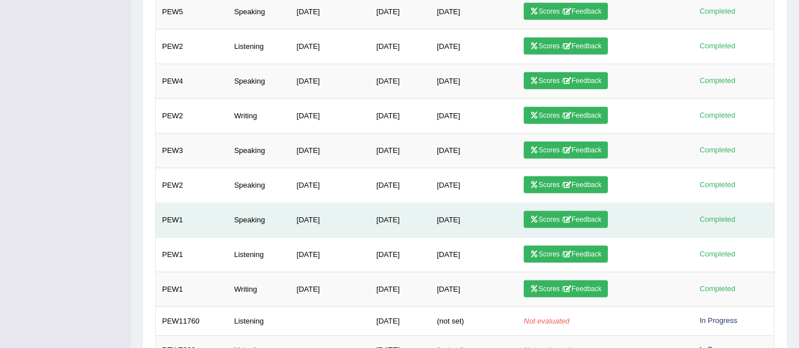
click at [687, 219] on td "Scores / Feedback" at bounding box center [602, 220] width 171 height 35
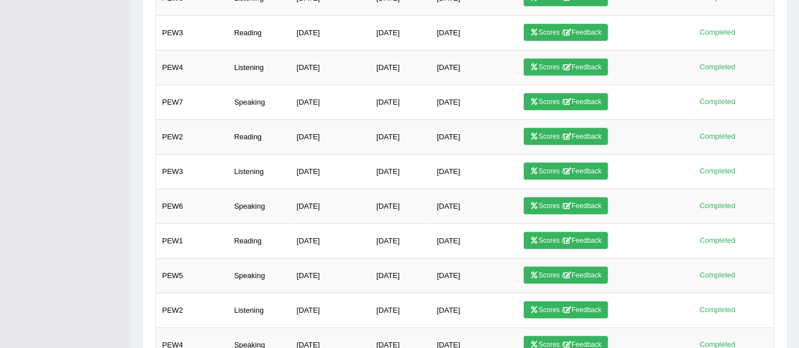
scroll to position [675, 0]
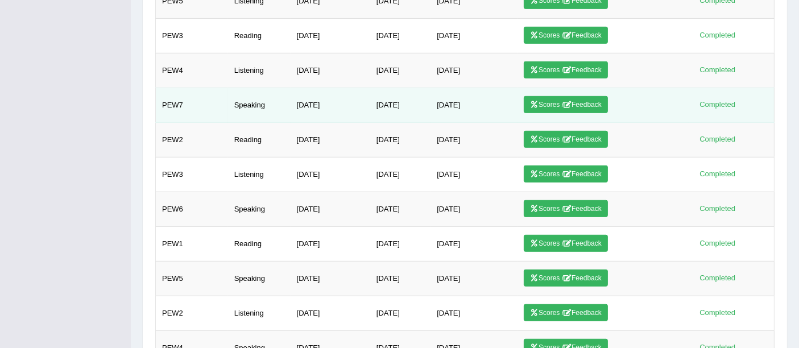
click at [602, 102] on link "Scores / Feedback" at bounding box center [565, 104] width 84 height 17
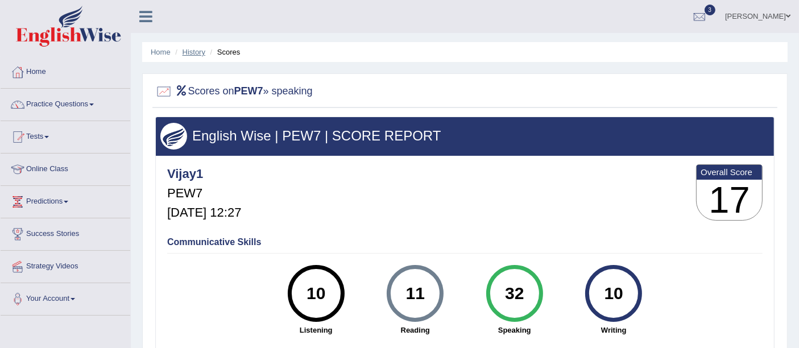
click at [192, 52] on link "History" at bounding box center [193, 52] width 23 height 9
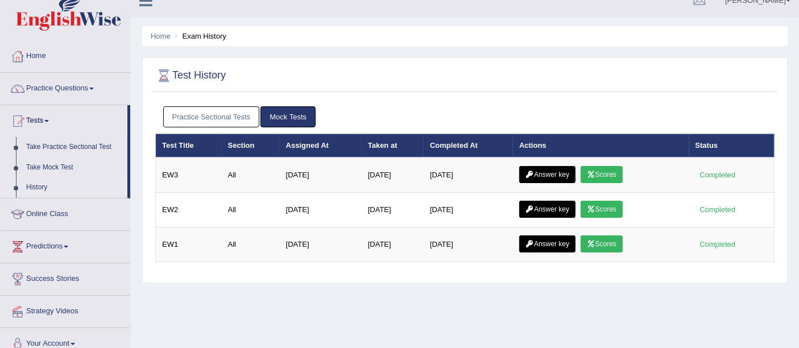
scroll to position [18, 0]
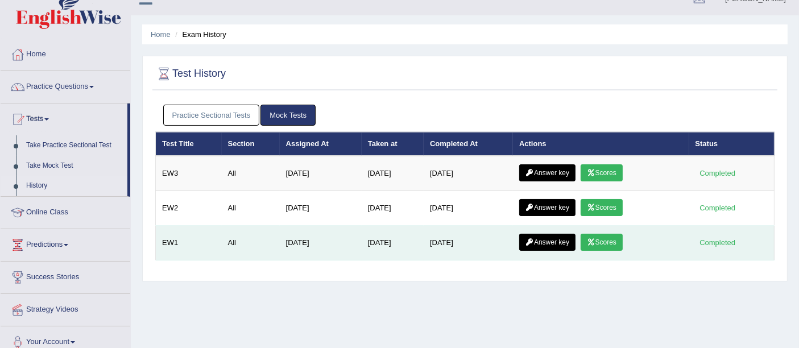
click at [616, 239] on link "Scores" at bounding box center [601, 242] width 42 height 17
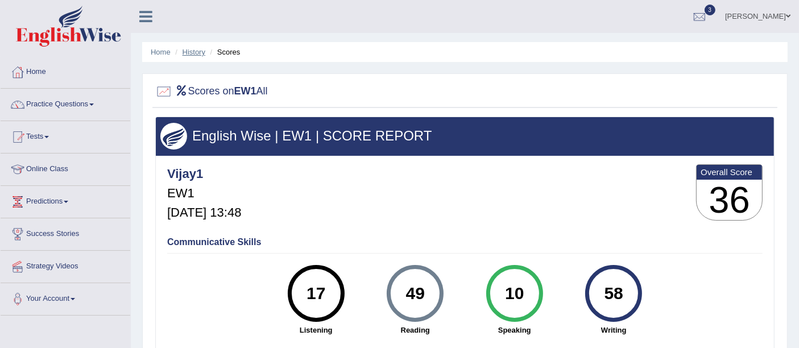
click at [192, 52] on link "History" at bounding box center [193, 52] width 23 height 9
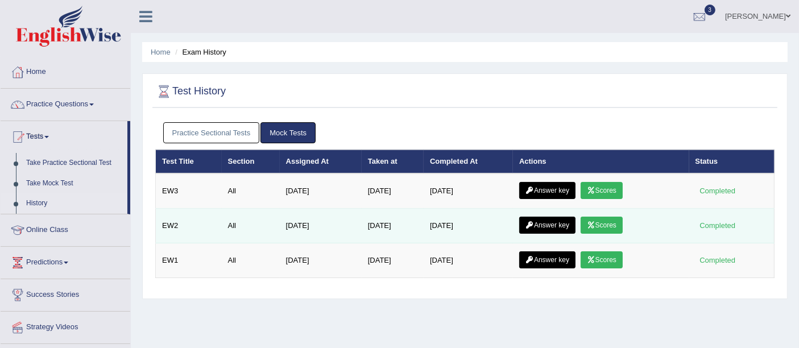
click at [595, 222] on icon at bounding box center [591, 225] width 9 height 7
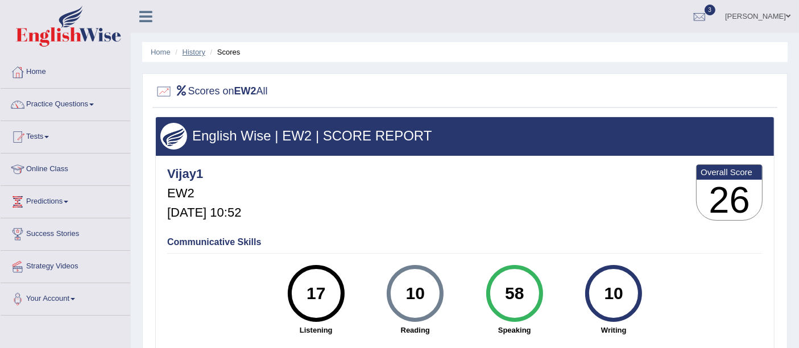
click at [198, 49] on link "History" at bounding box center [193, 52] width 23 height 9
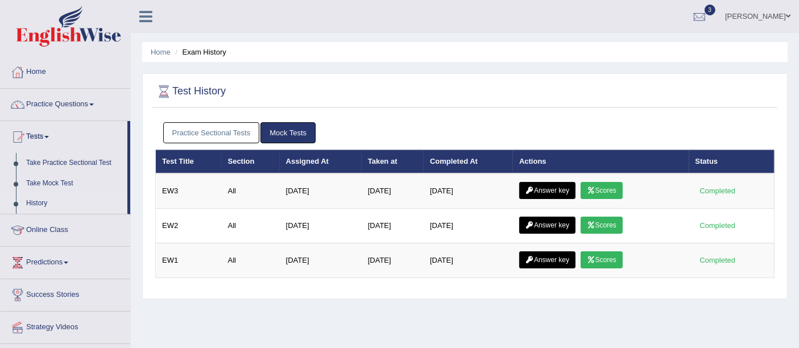
click at [51, 66] on link "Home" at bounding box center [66, 70] width 130 height 28
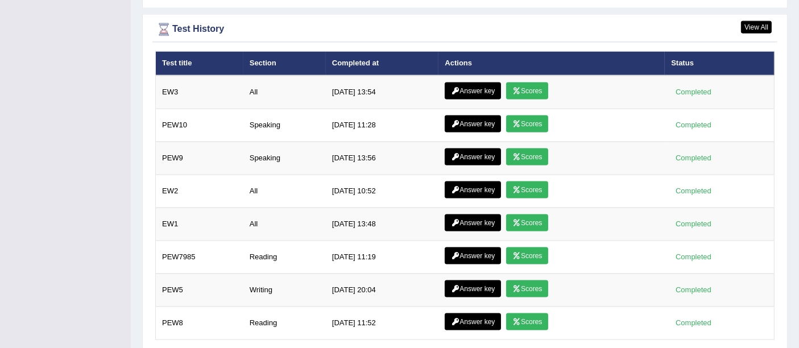
scroll to position [1549, 0]
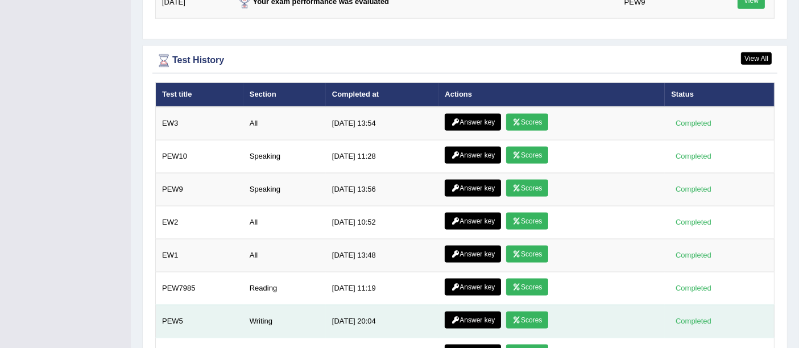
click at [762, 52] on div "Test History" at bounding box center [464, 60] width 619 height 17
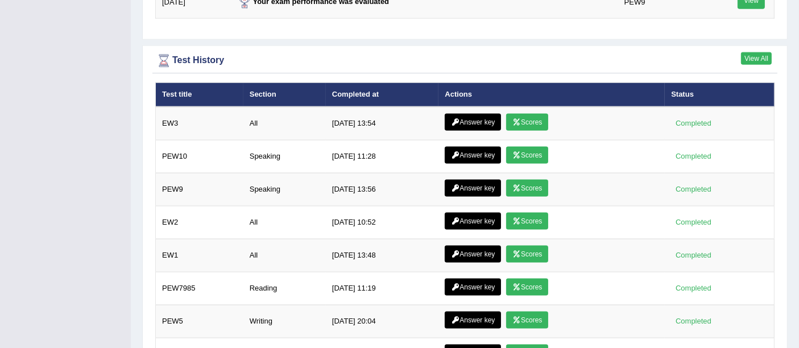
click at [755, 52] on link "View All" at bounding box center [756, 58] width 31 height 13
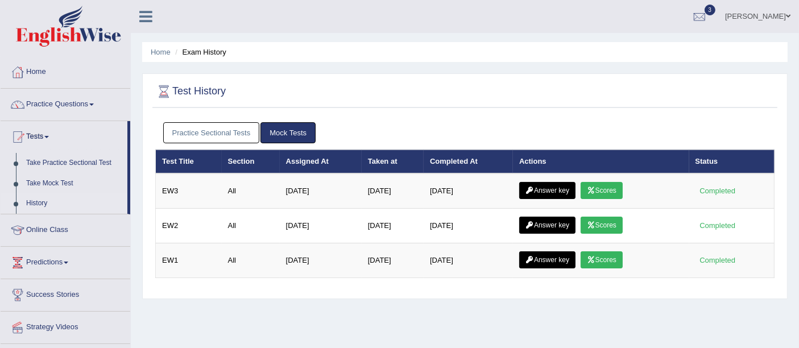
click at [36, 68] on link "Home" at bounding box center [66, 70] width 130 height 28
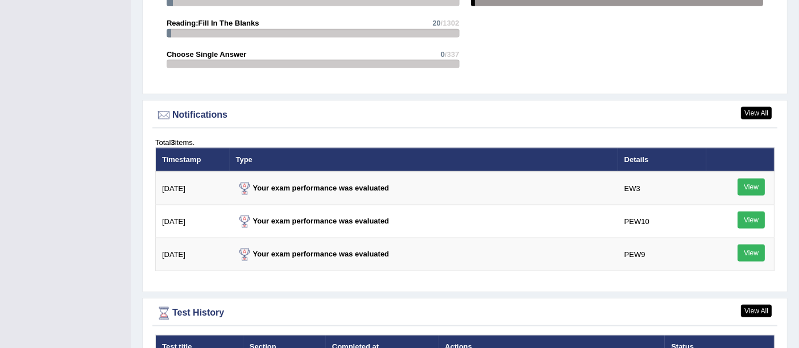
scroll to position [1295, 0]
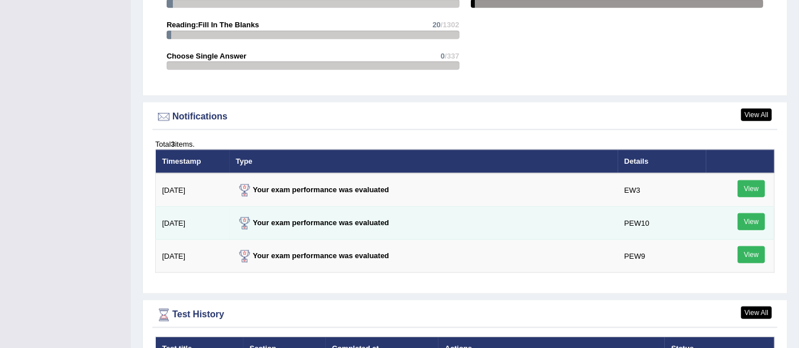
click at [753, 213] on link "View" at bounding box center [750, 221] width 27 height 17
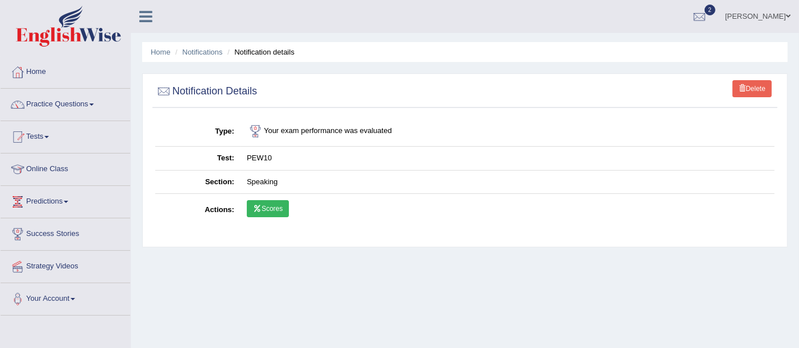
click at [260, 209] on icon at bounding box center [257, 208] width 9 height 7
